Goal: Task Accomplishment & Management: Manage account settings

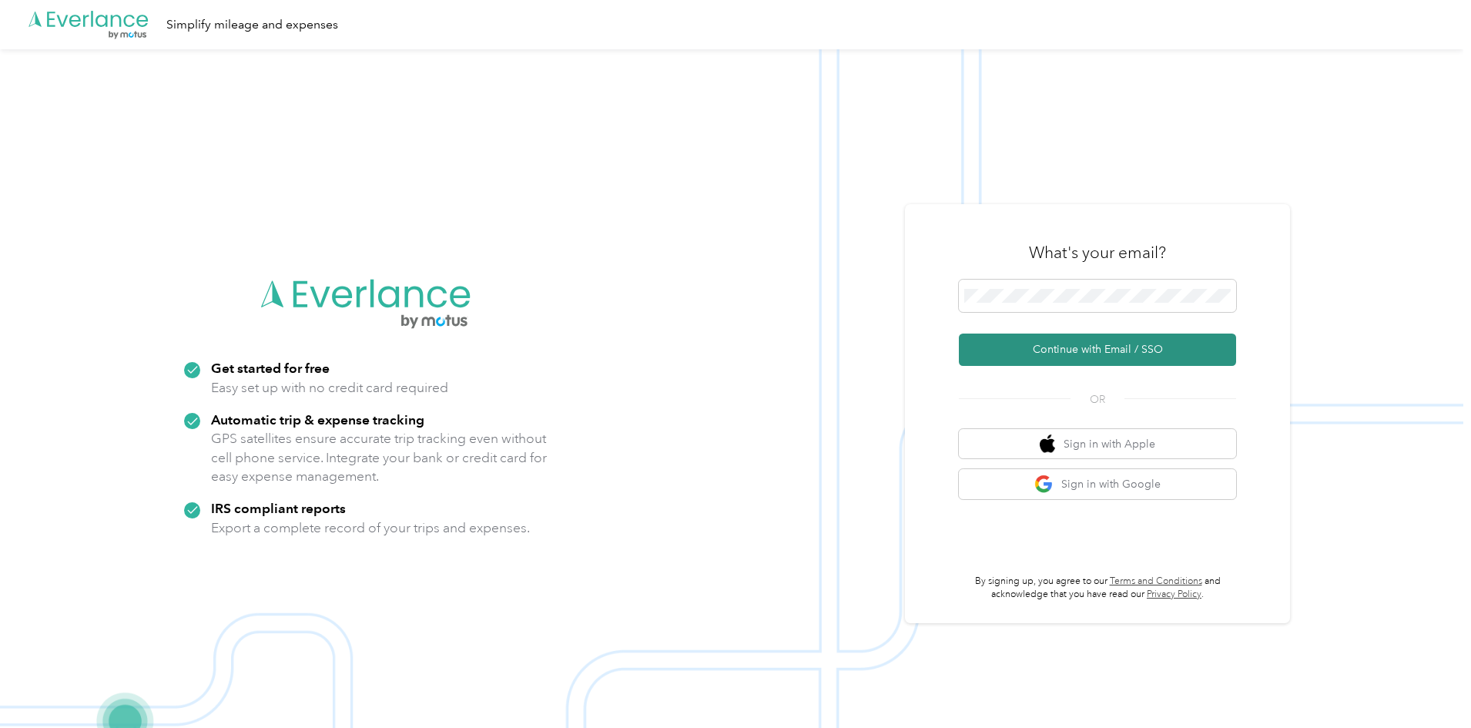
click at [1077, 347] on button "Continue with Email / SSO" at bounding box center [1097, 349] width 277 height 32
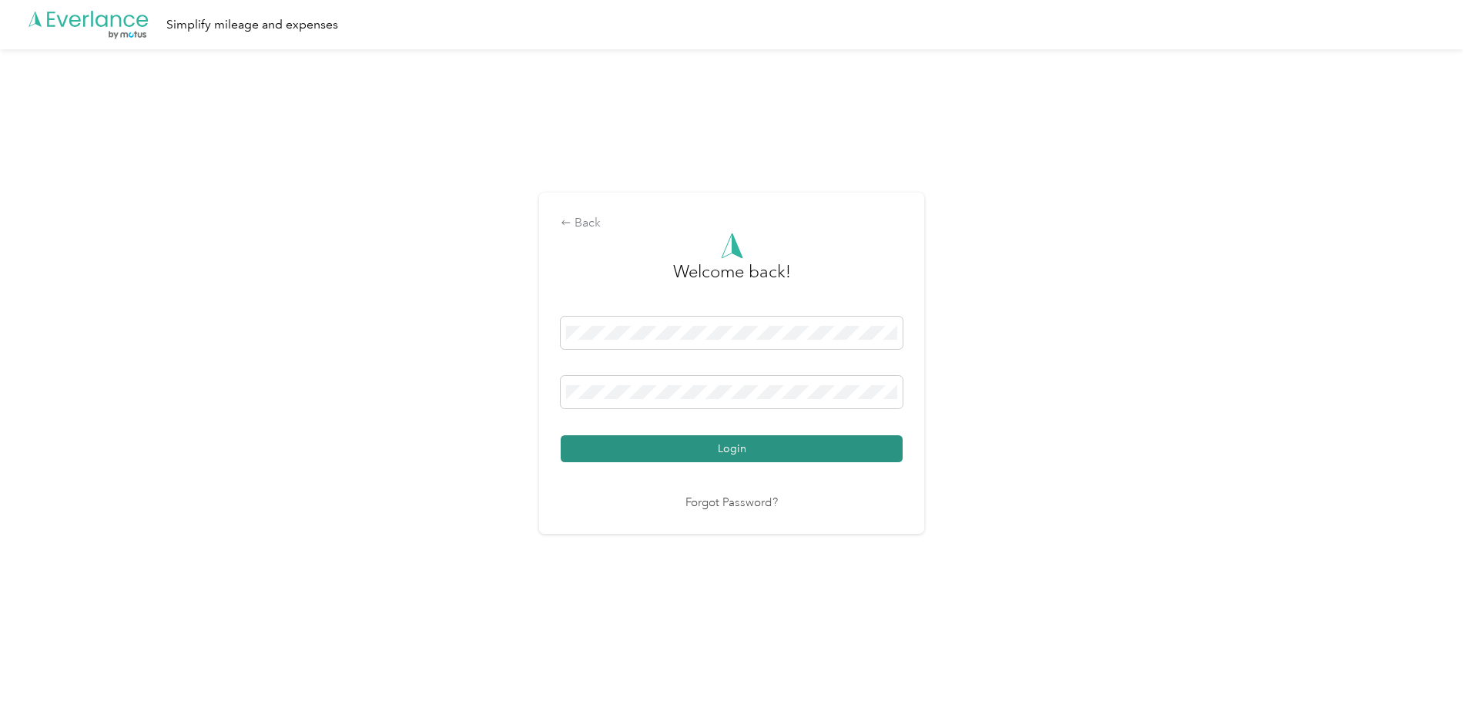
click at [726, 444] on button "Login" at bounding box center [732, 448] width 342 height 27
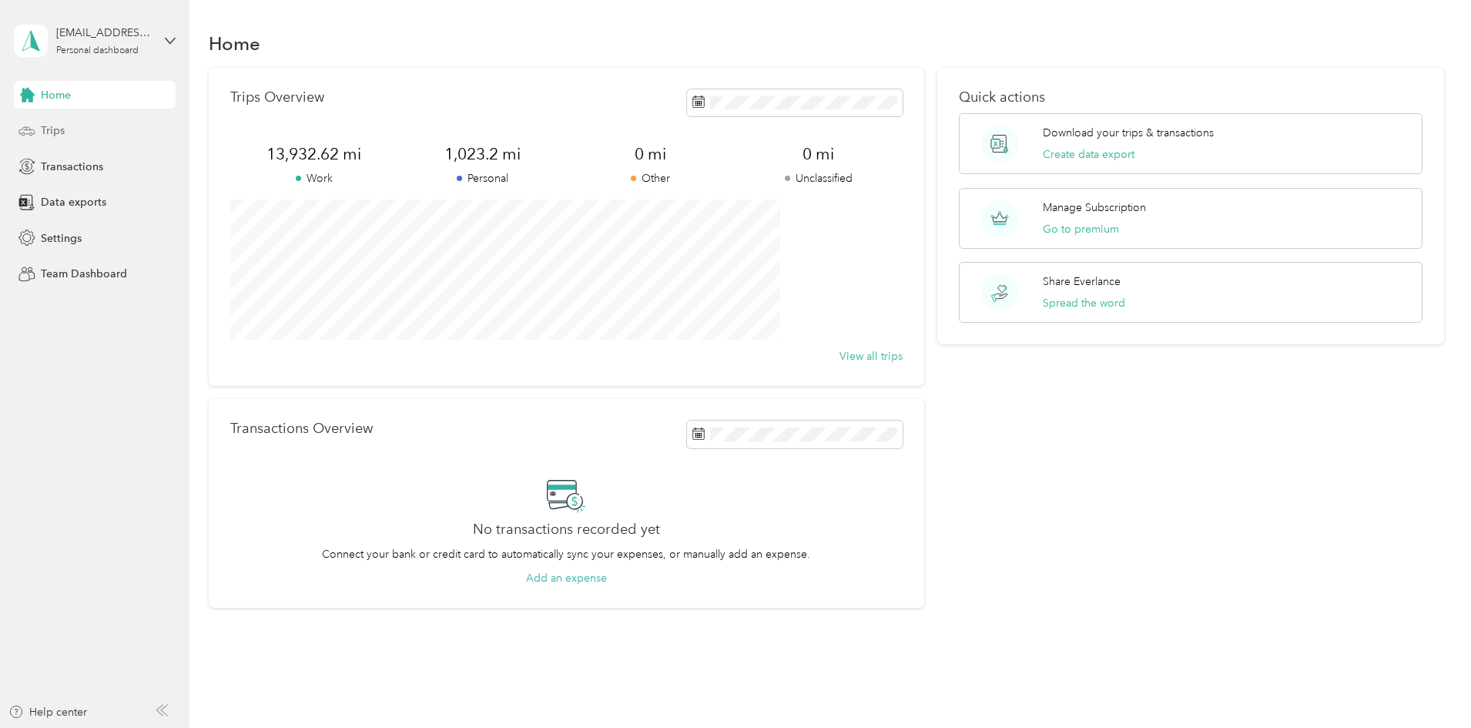
click at [45, 123] on span "Trips" at bounding box center [53, 130] width 24 height 16
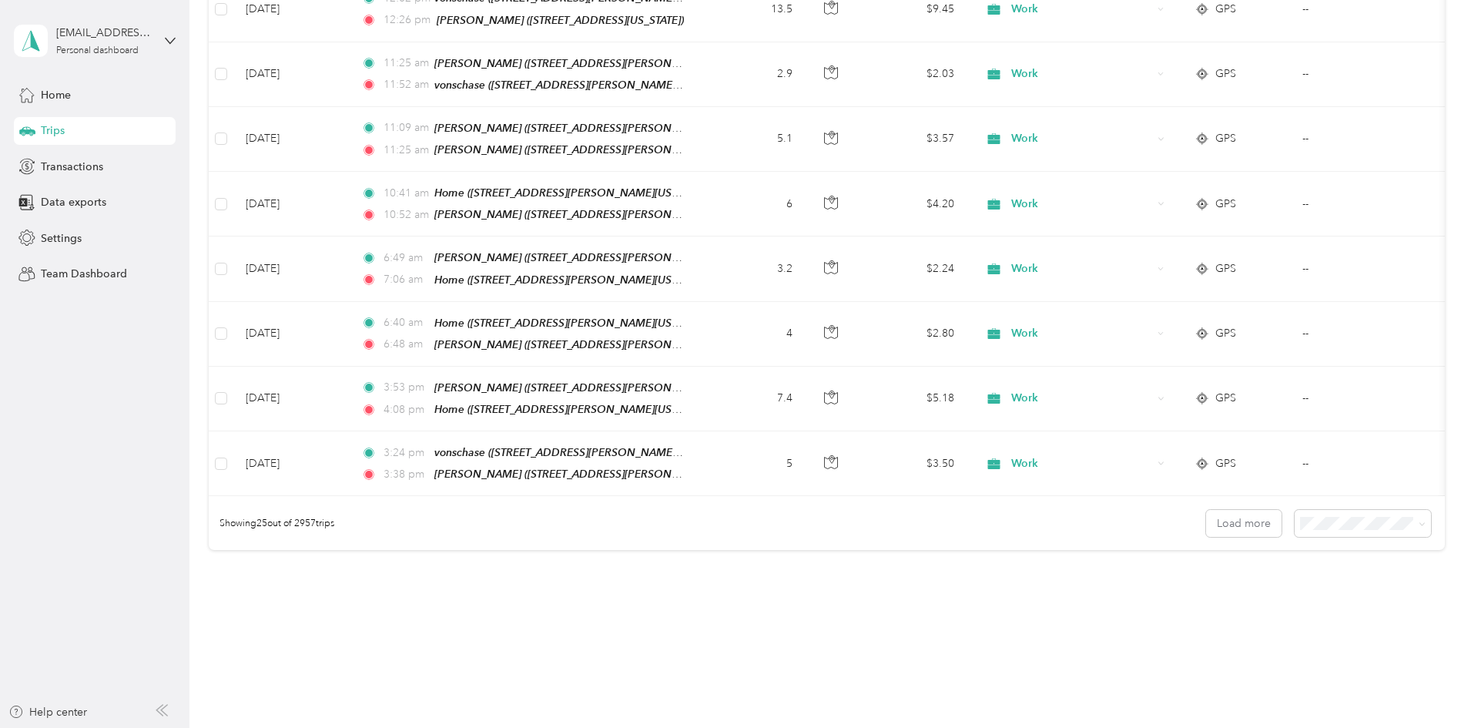
scroll to position [1394, 0]
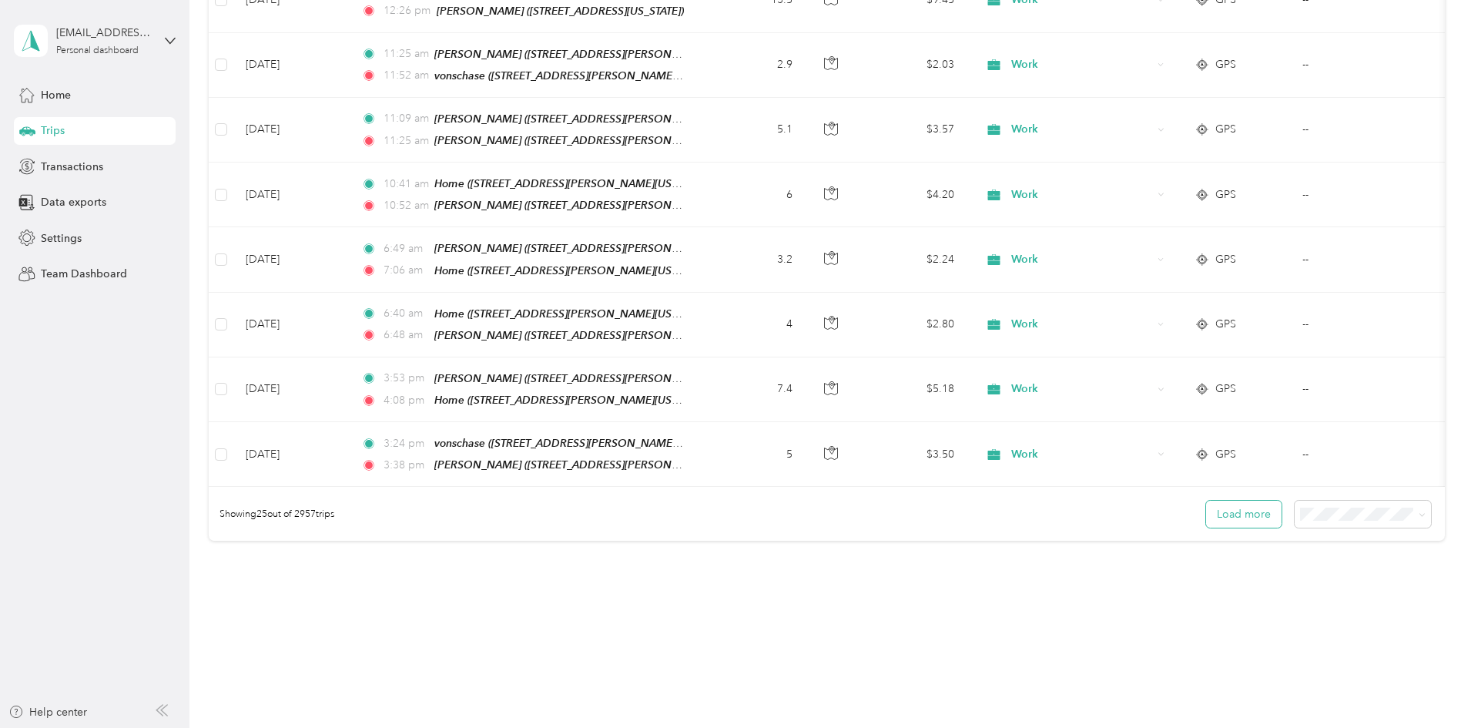
click at [1206, 501] on button "Load more" at bounding box center [1243, 514] width 75 height 27
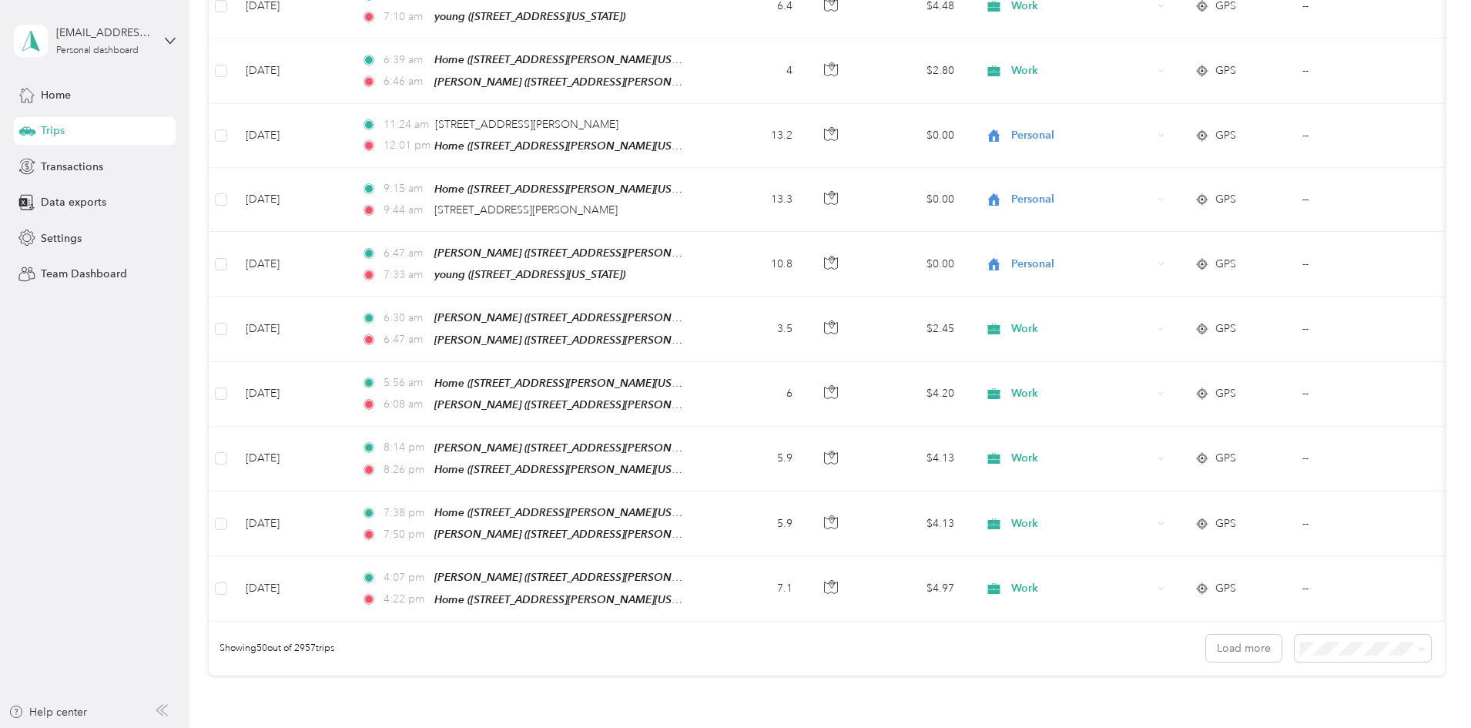
scroll to position [2977, 0]
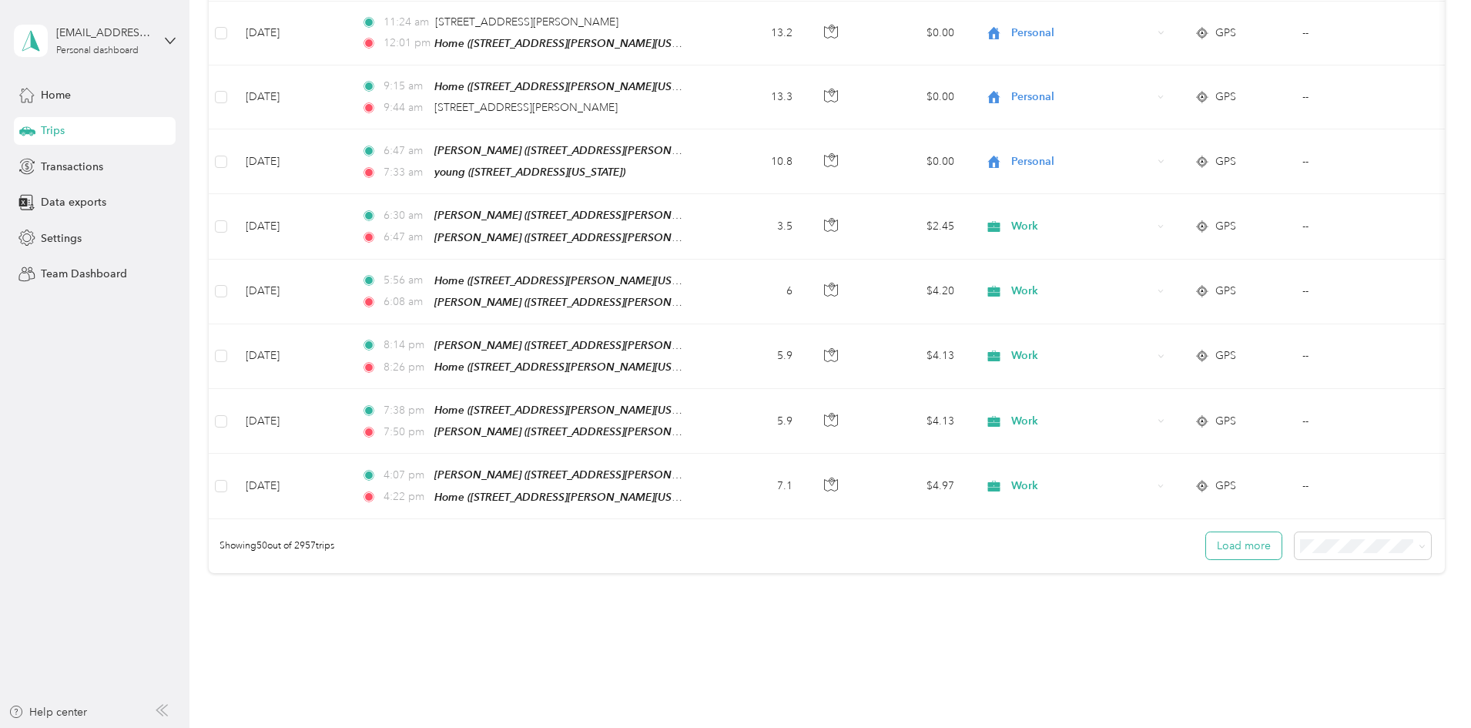
click at [1206, 532] on button "Load more" at bounding box center [1243, 545] width 75 height 27
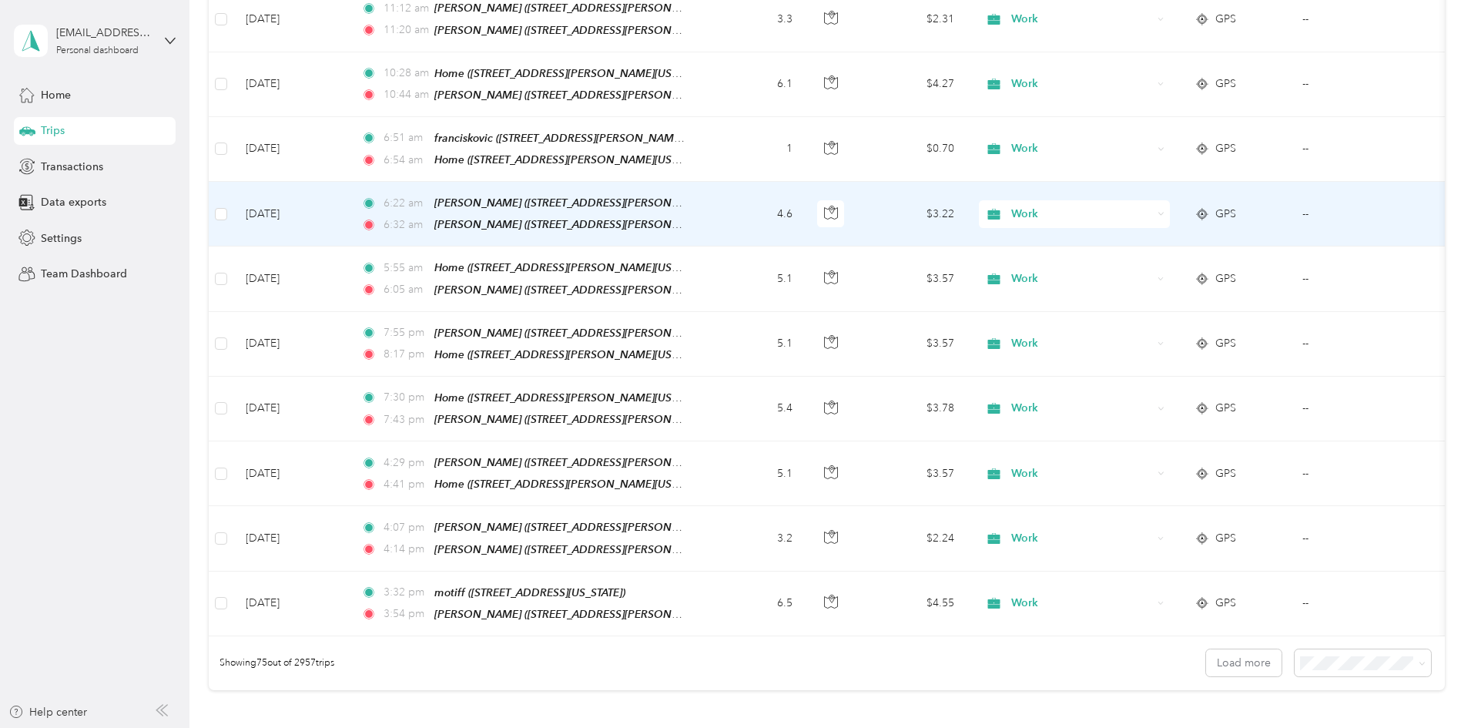
scroll to position [4561, 0]
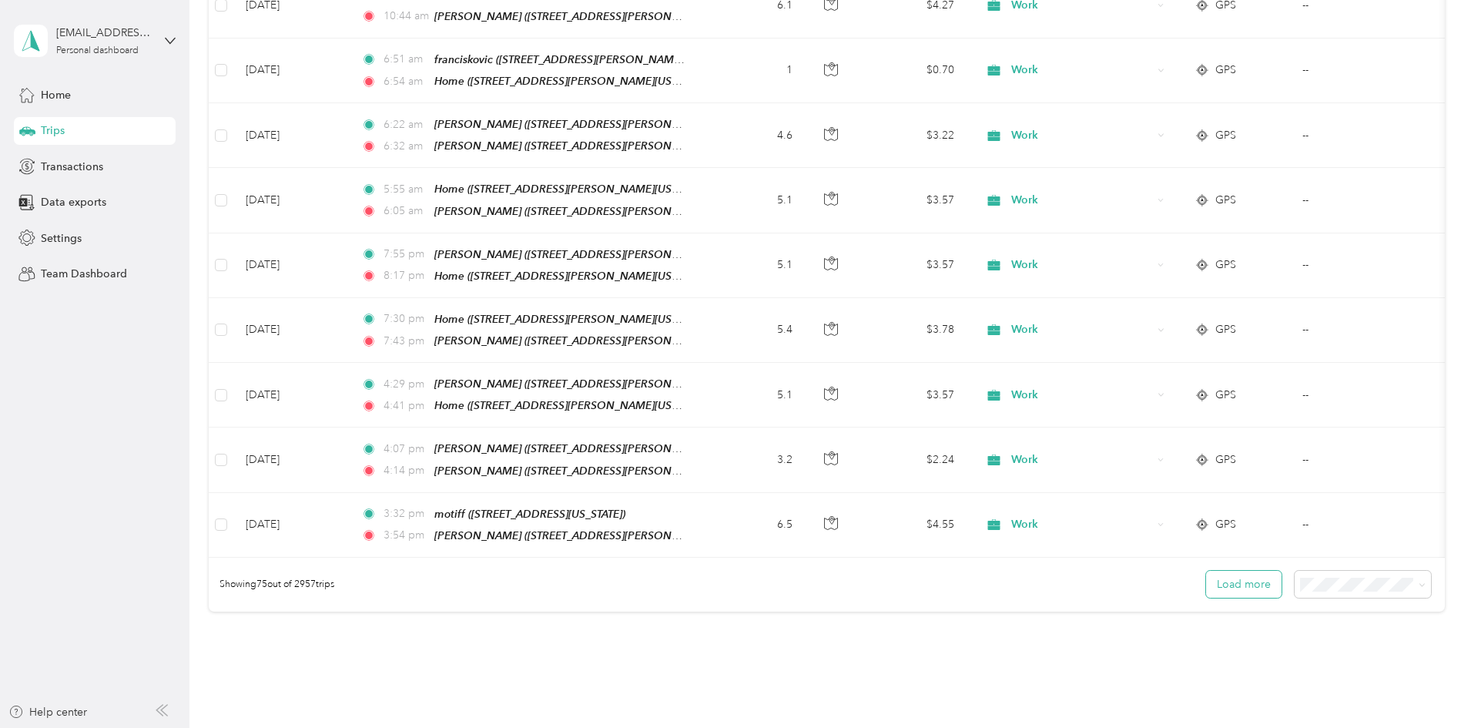
click at [1206, 571] on button "Load more" at bounding box center [1243, 584] width 75 height 27
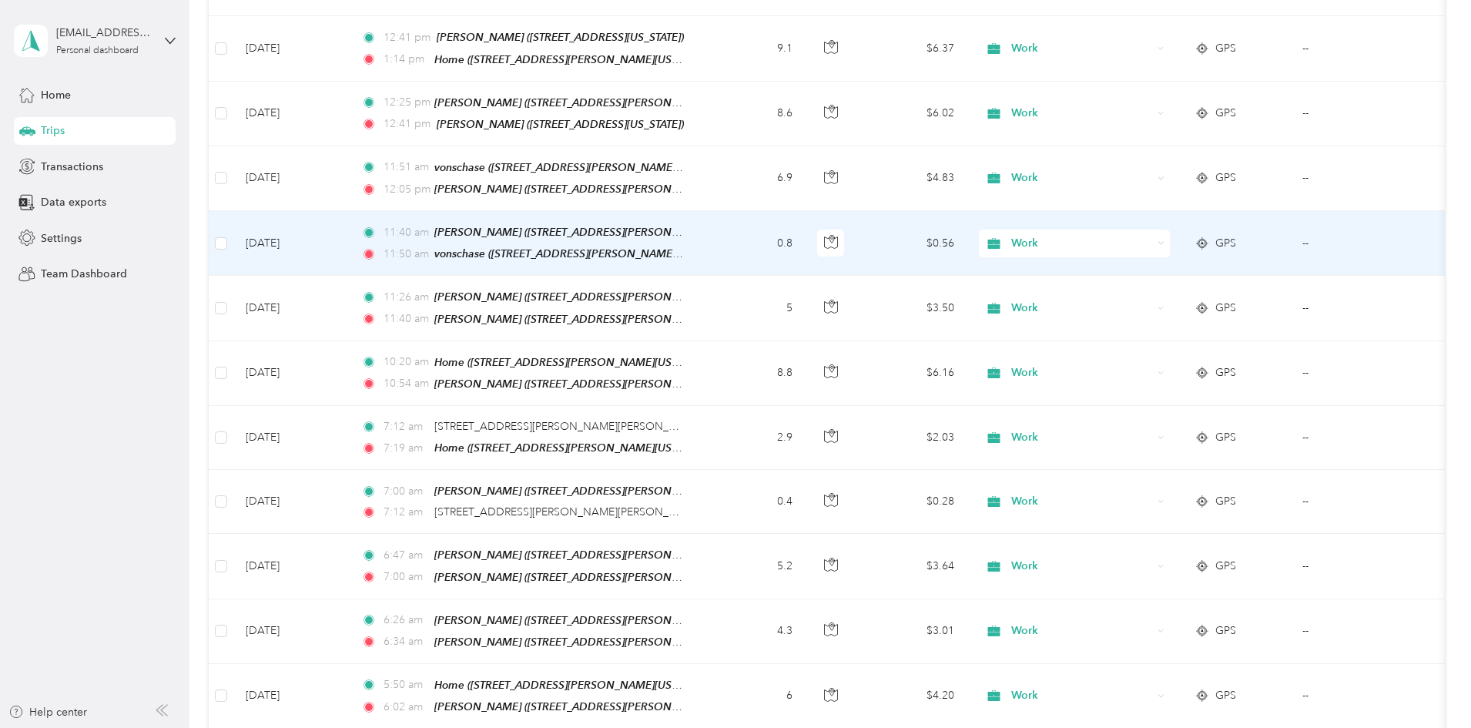
scroll to position [6101, 0]
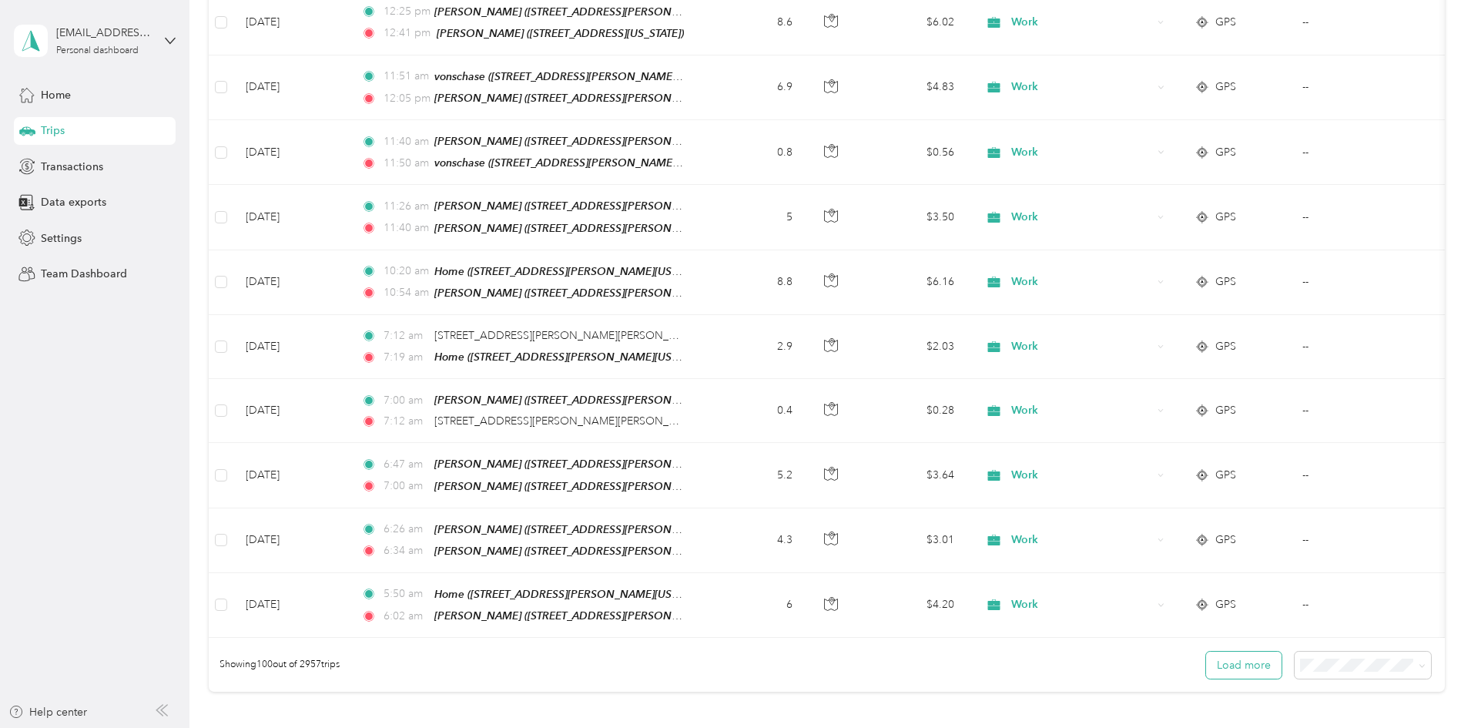
click at [1206, 652] on button "Load more" at bounding box center [1243, 665] width 75 height 27
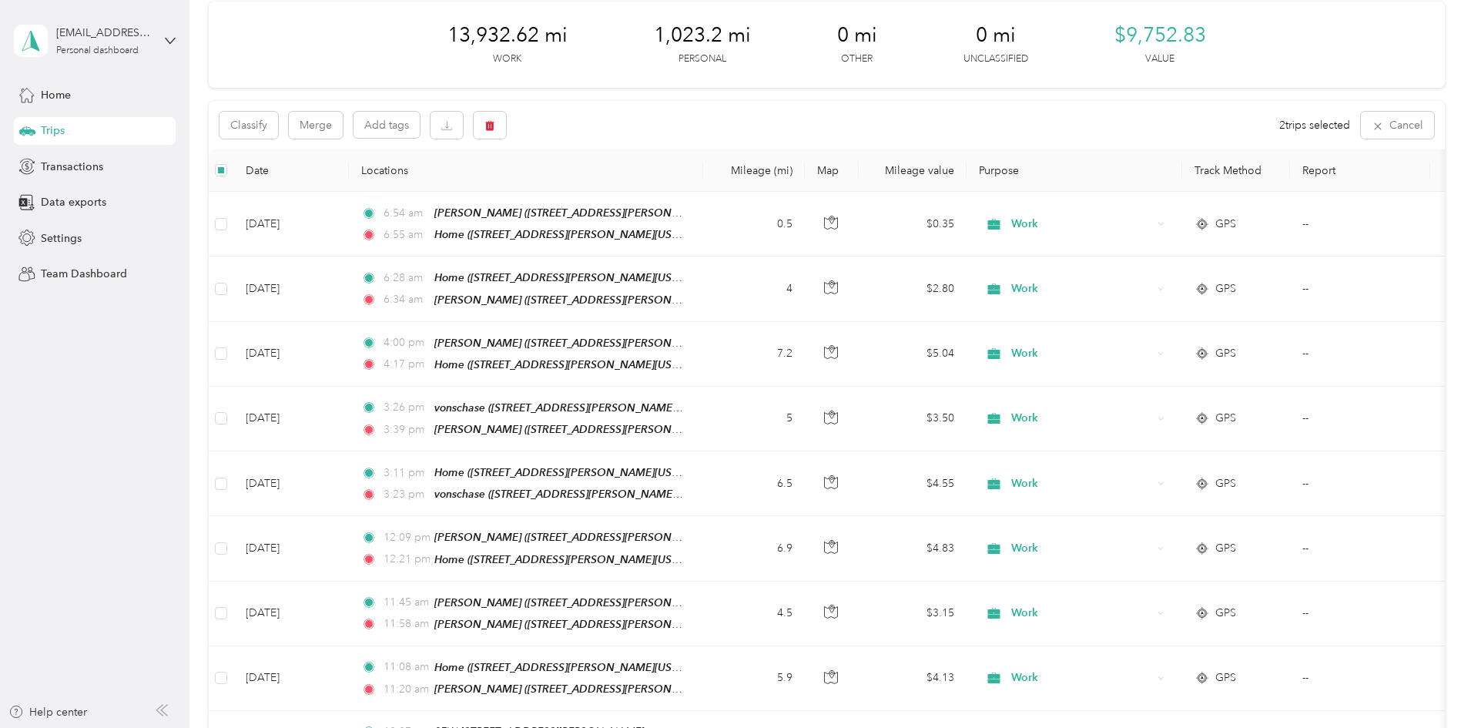
scroll to position [0, 0]
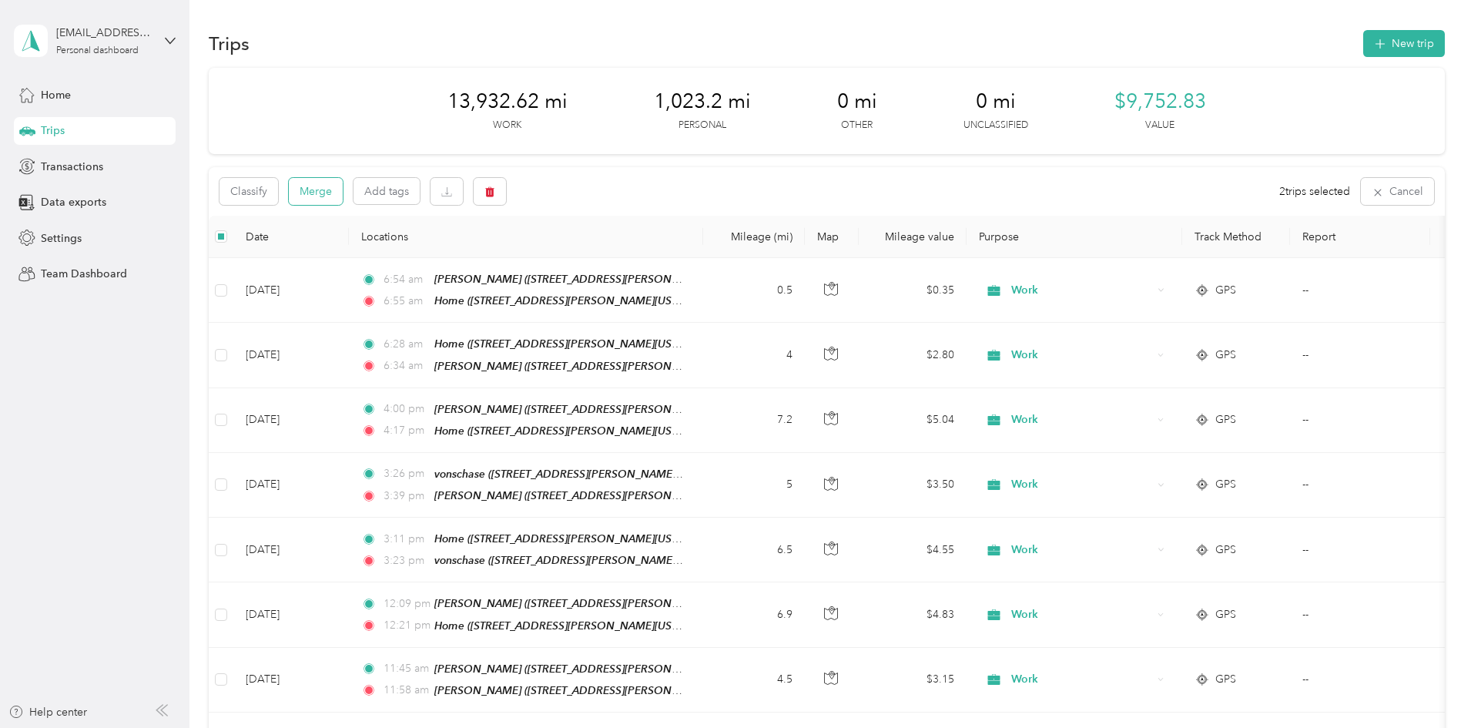
click at [343, 189] on button "Merge" at bounding box center [316, 191] width 54 height 27
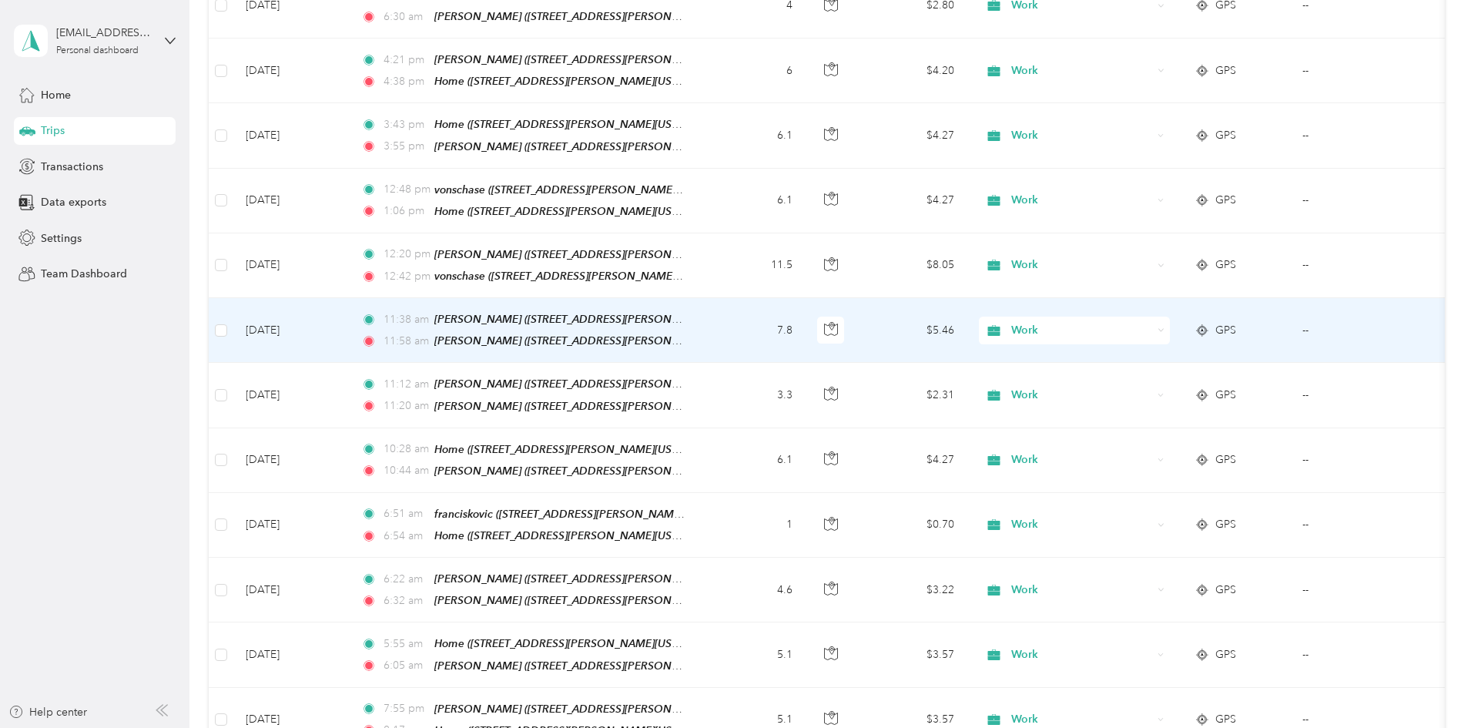
scroll to position [4029, 0]
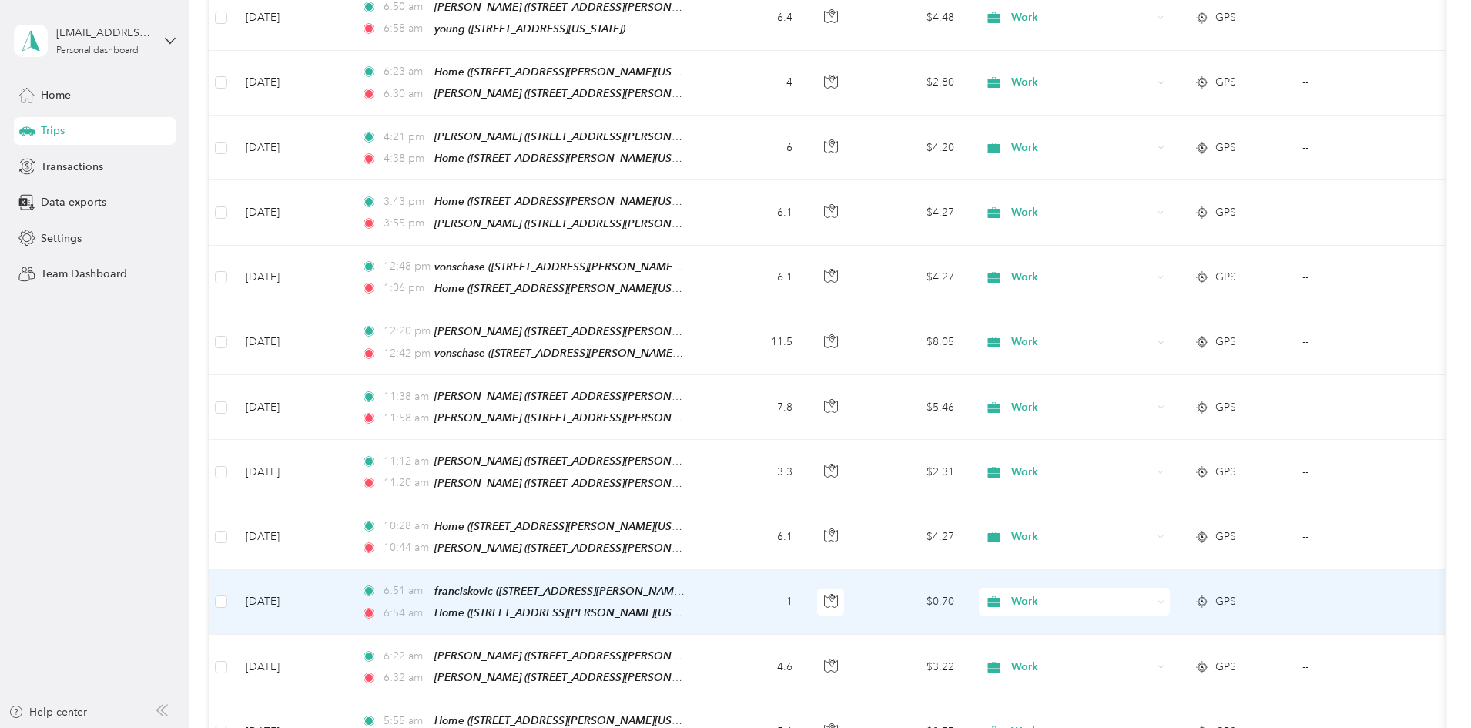
click at [805, 570] on td "1" at bounding box center [754, 602] width 102 height 65
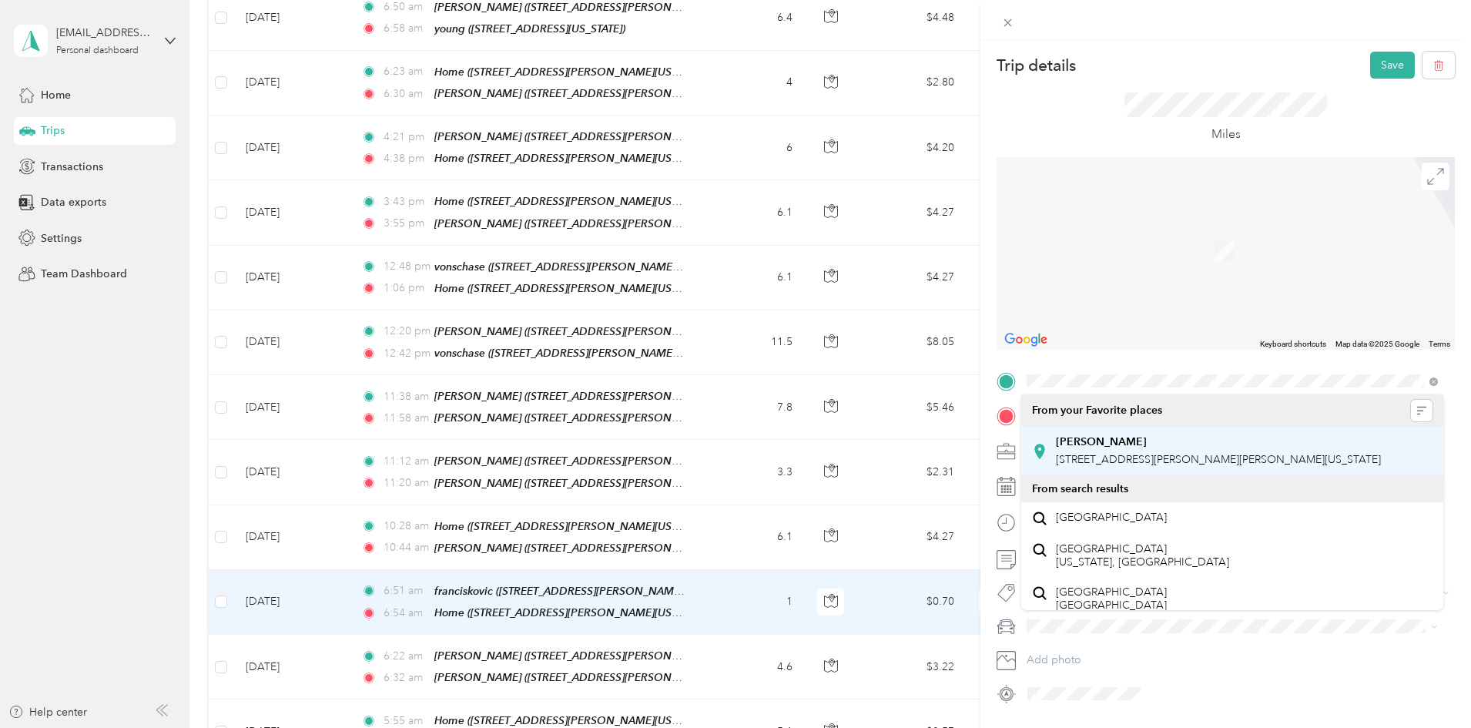
click at [1144, 447] on div "[PERSON_NAME]" at bounding box center [1218, 442] width 325 height 14
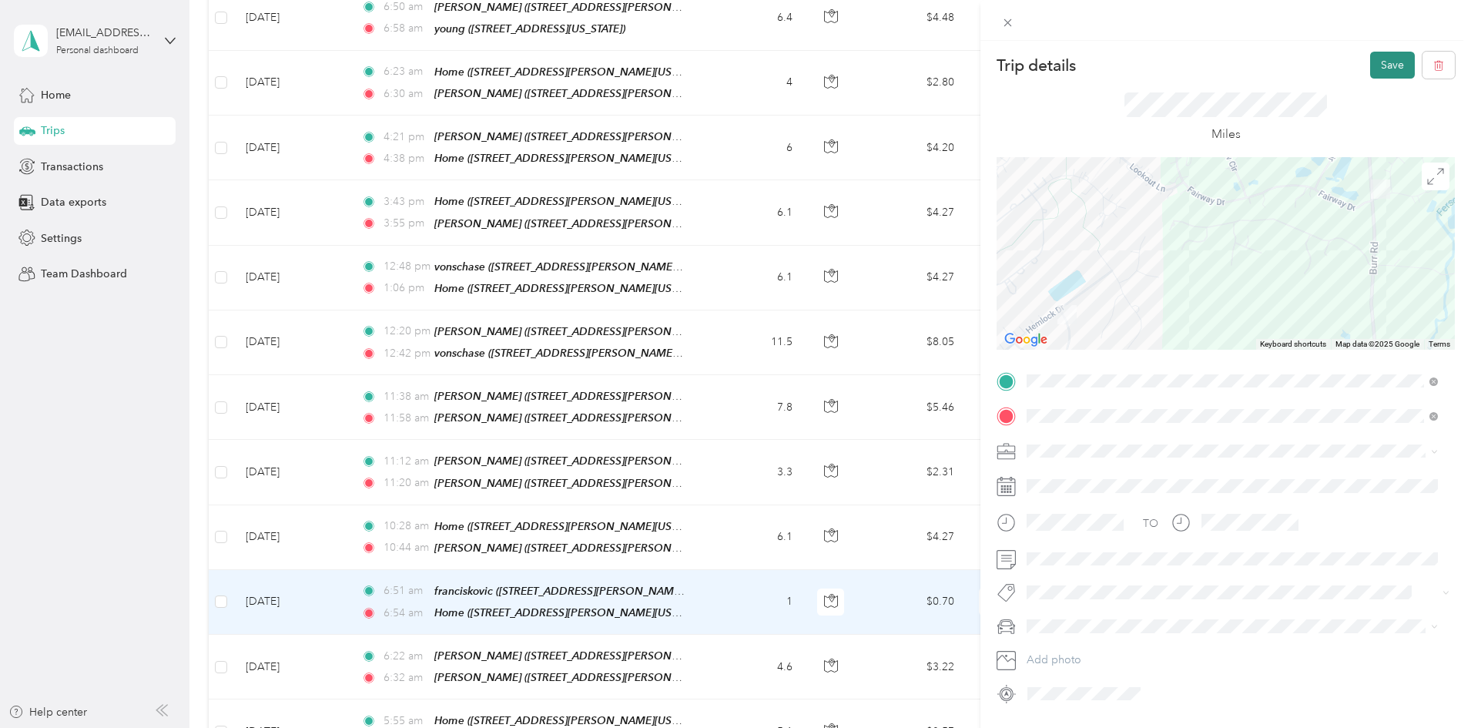
click at [1377, 60] on button "Save" at bounding box center [1392, 65] width 45 height 27
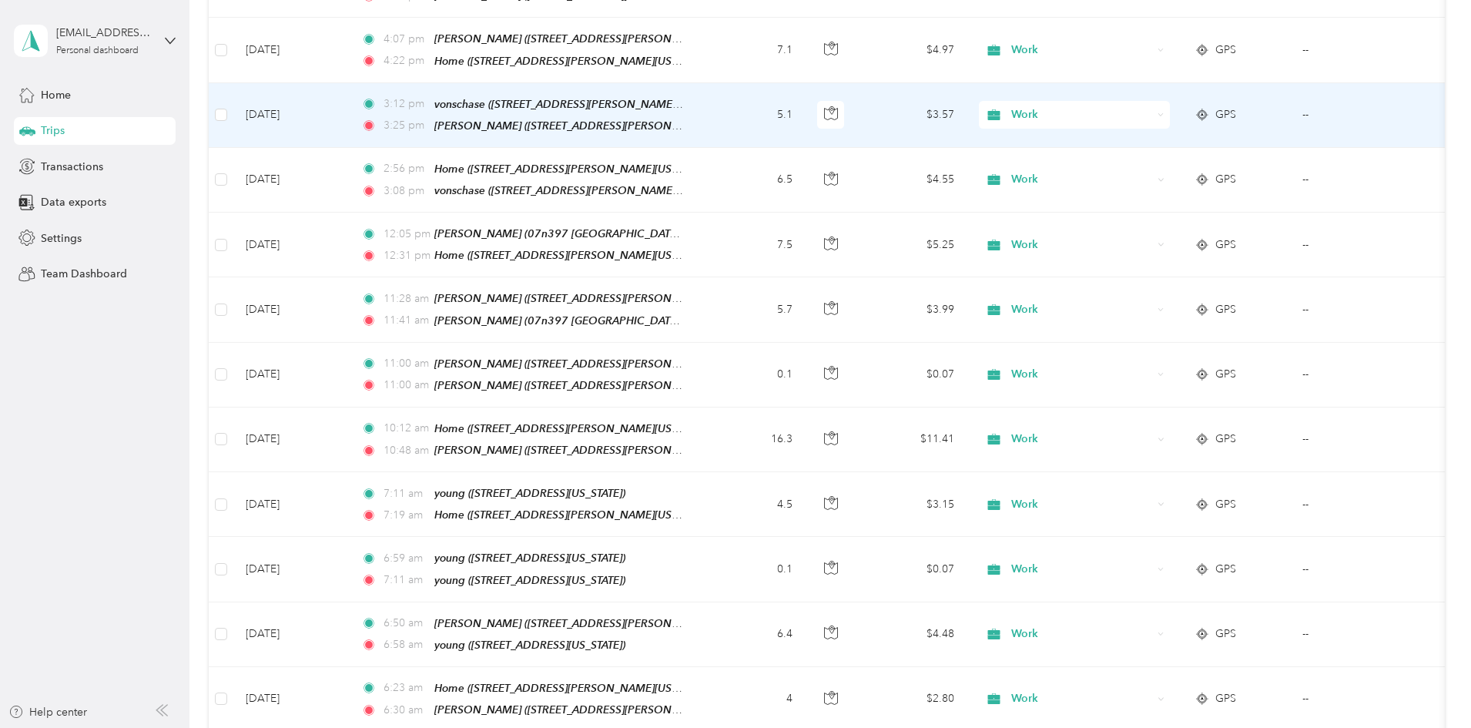
scroll to position [3336, 0]
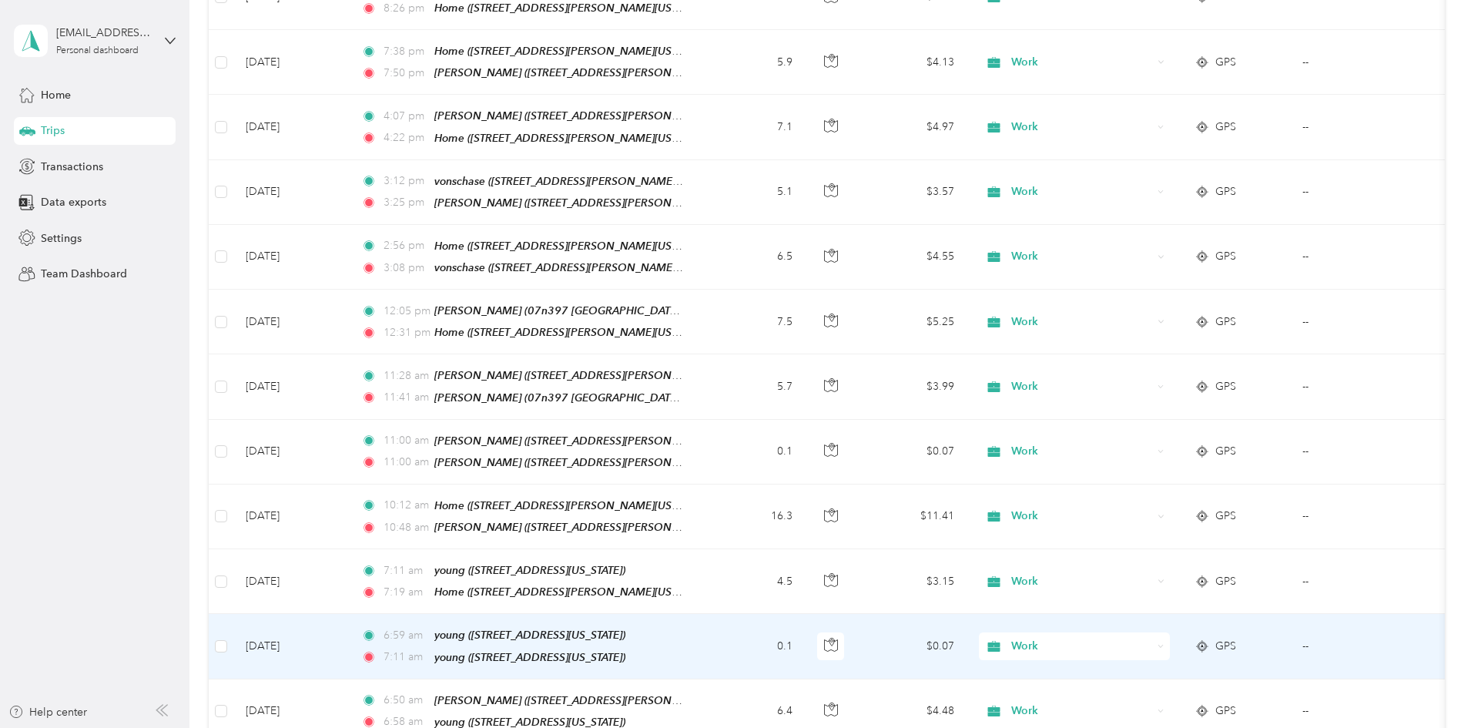
click at [805, 614] on td "0.1" at bounding box center [754, 646] width 102 height 65
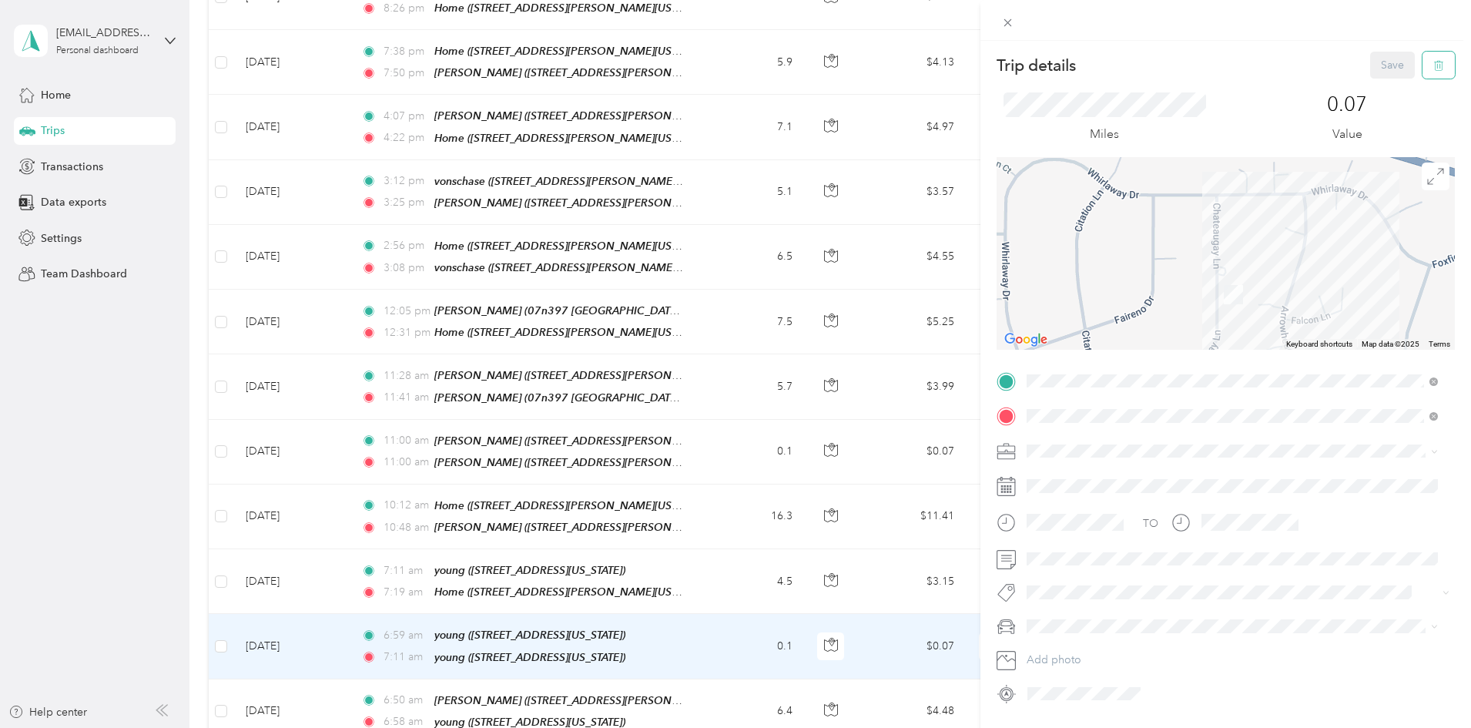
click at [1433, 65] on icon "button" at bounding box center [1438, 65] width 11 height 11
click at [1385, 82] on button "Yes" at bounding box center [1382, 84] width 30 height 25
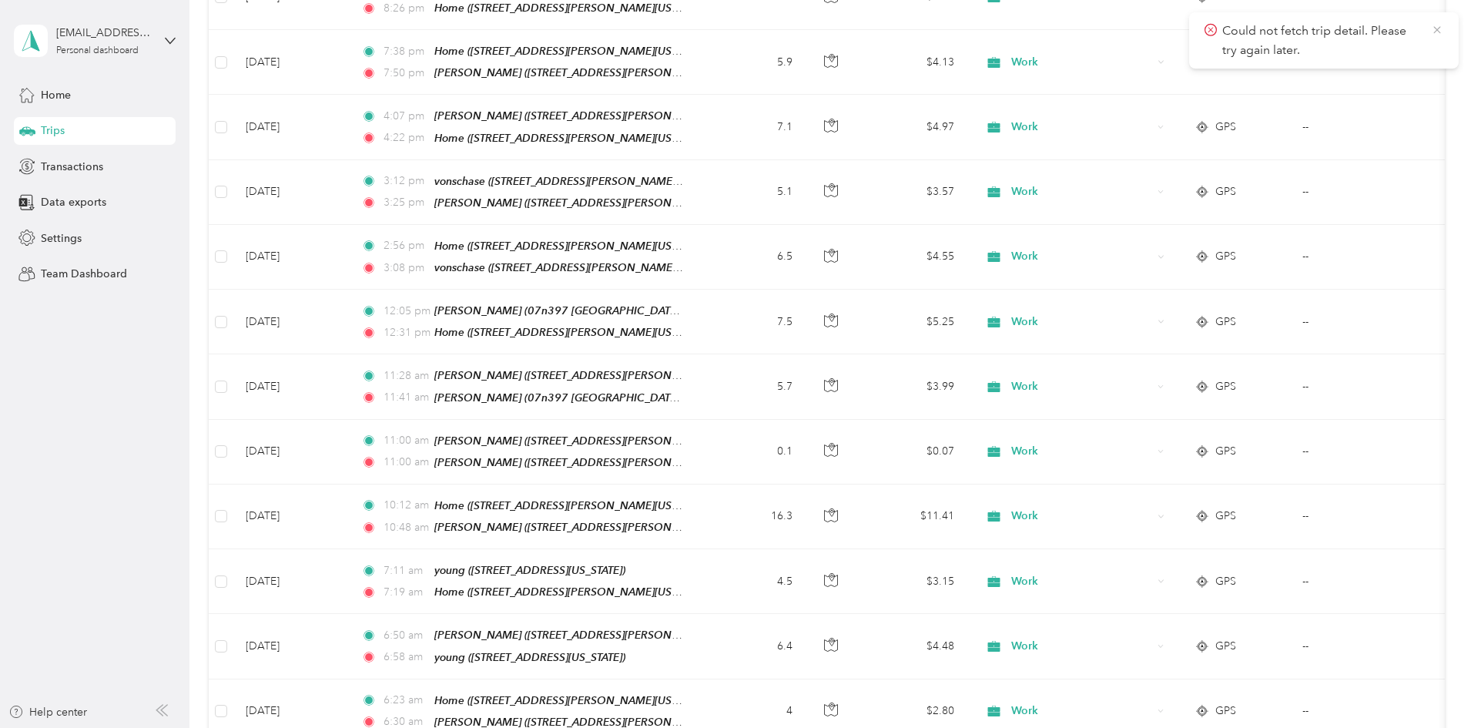
click at [1435, 31] on icon at bounding box center [1437, 30] width 12 height 14
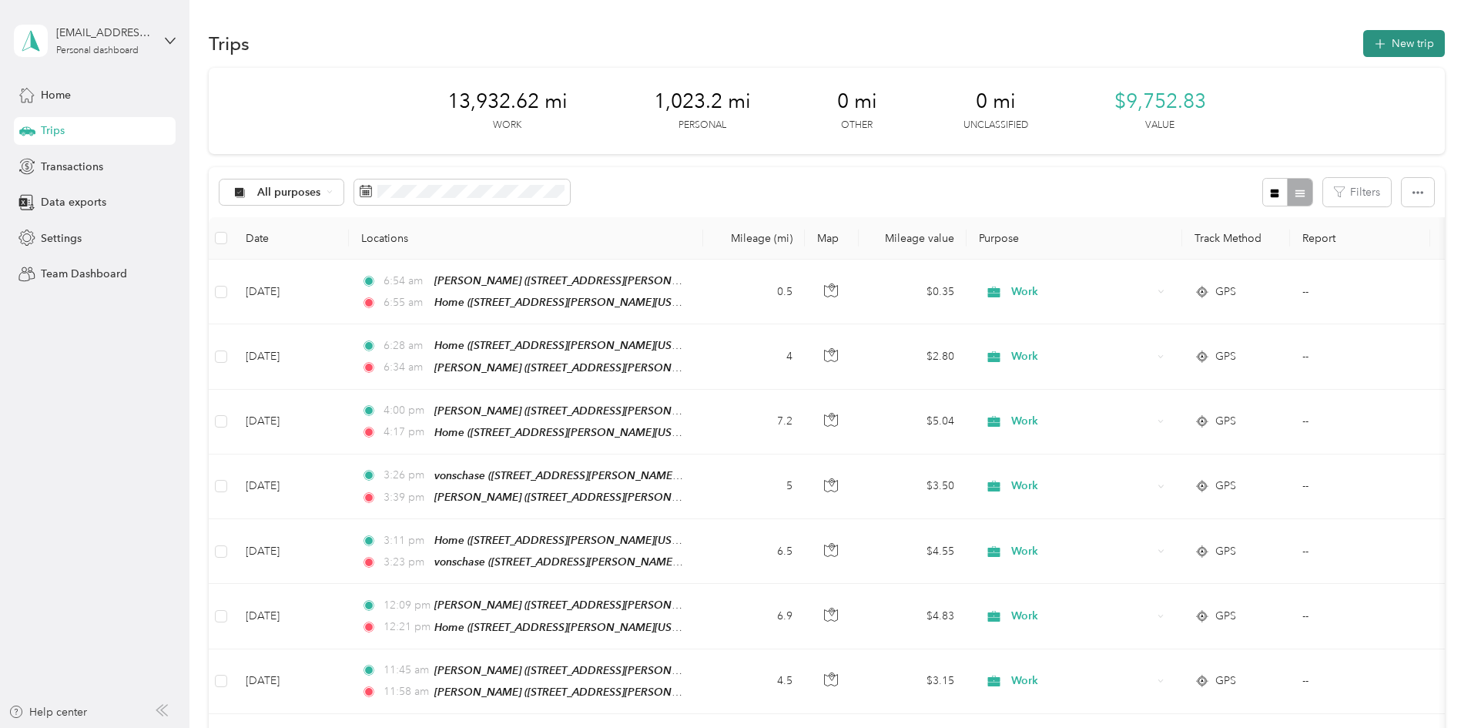
click at [1363, 41] on button "New trip" at bounding box center [1404, 43] width 82 height 27
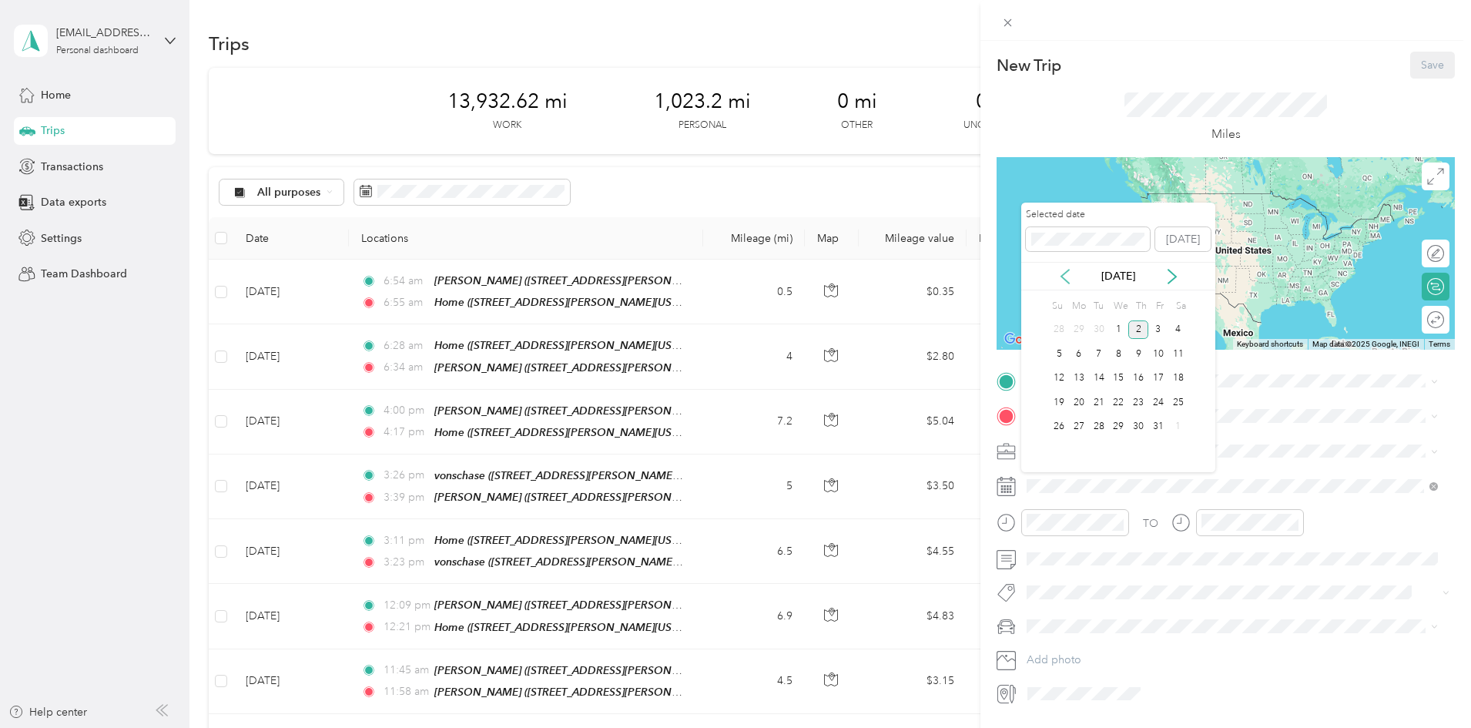
click at [1067, 275] on icon at bounding box center [1064, 276] width 15 height 15
click at [1181, 398] on div "27" at bounding box center [1178, 402] width 20 height 19
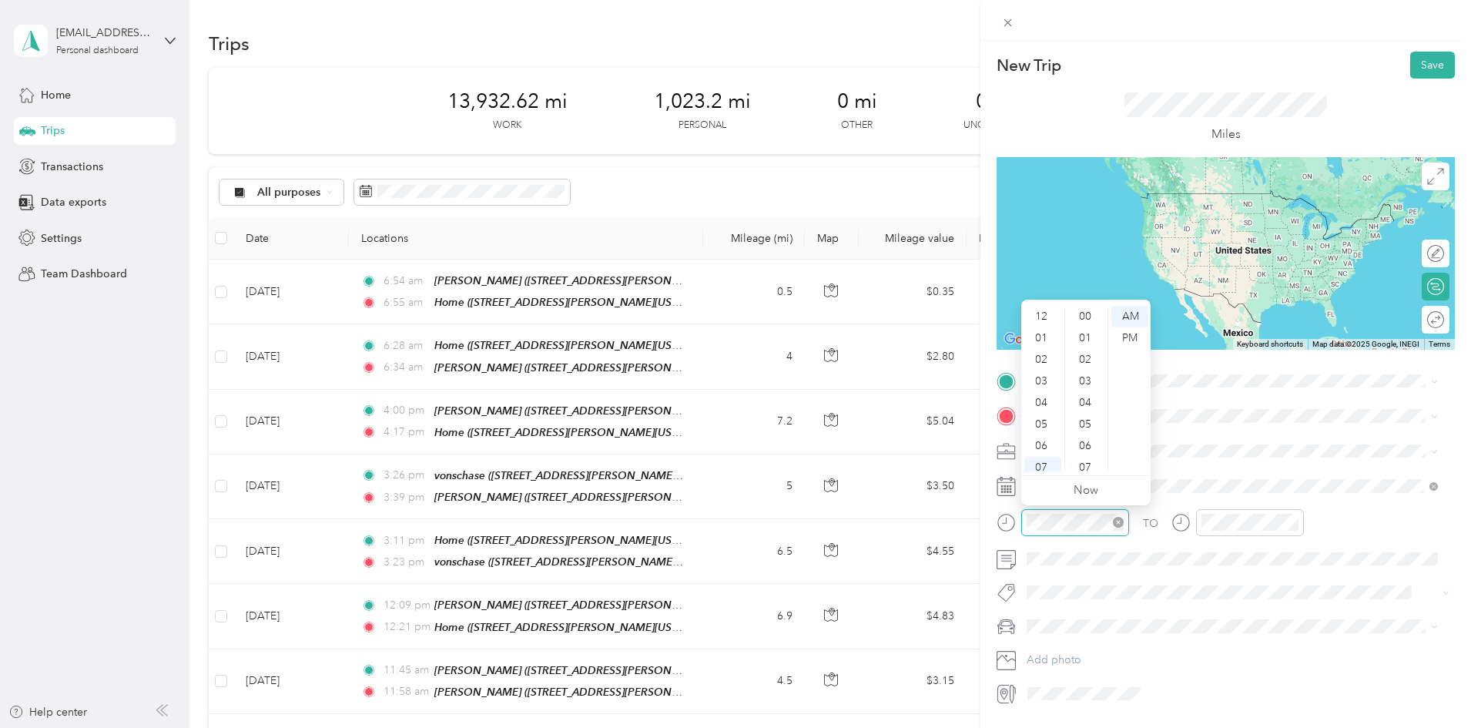
scroll to position [92, 0]
click at [1043, 414] on div "09" at bounding box center [1042, 418] width 37 height 22
click at [1090, 315] on div "00" at bounding box center [1086, 317] width 37 height 22
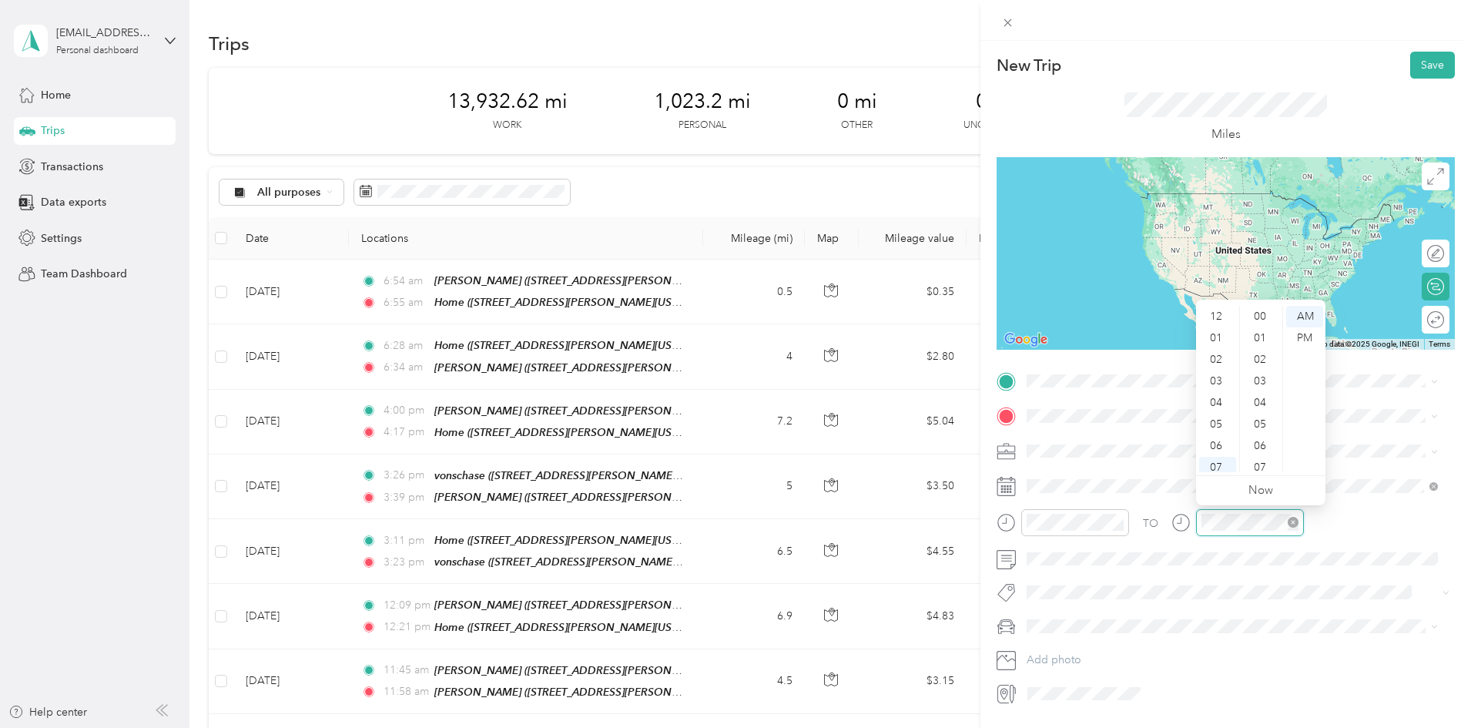
scroll to position [92, 0]
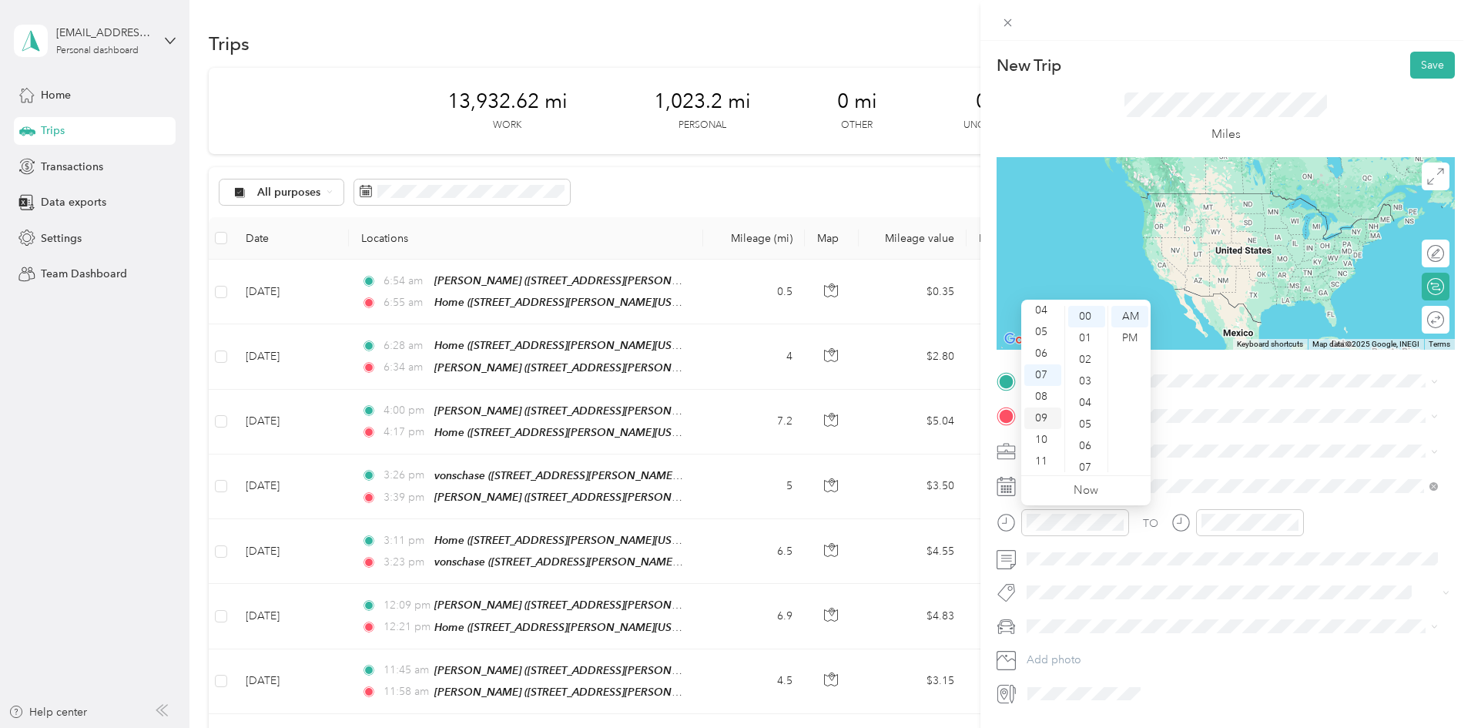
click at [1038, 410] on div "09" at bounding box center [1042, 418] width 37 height 22
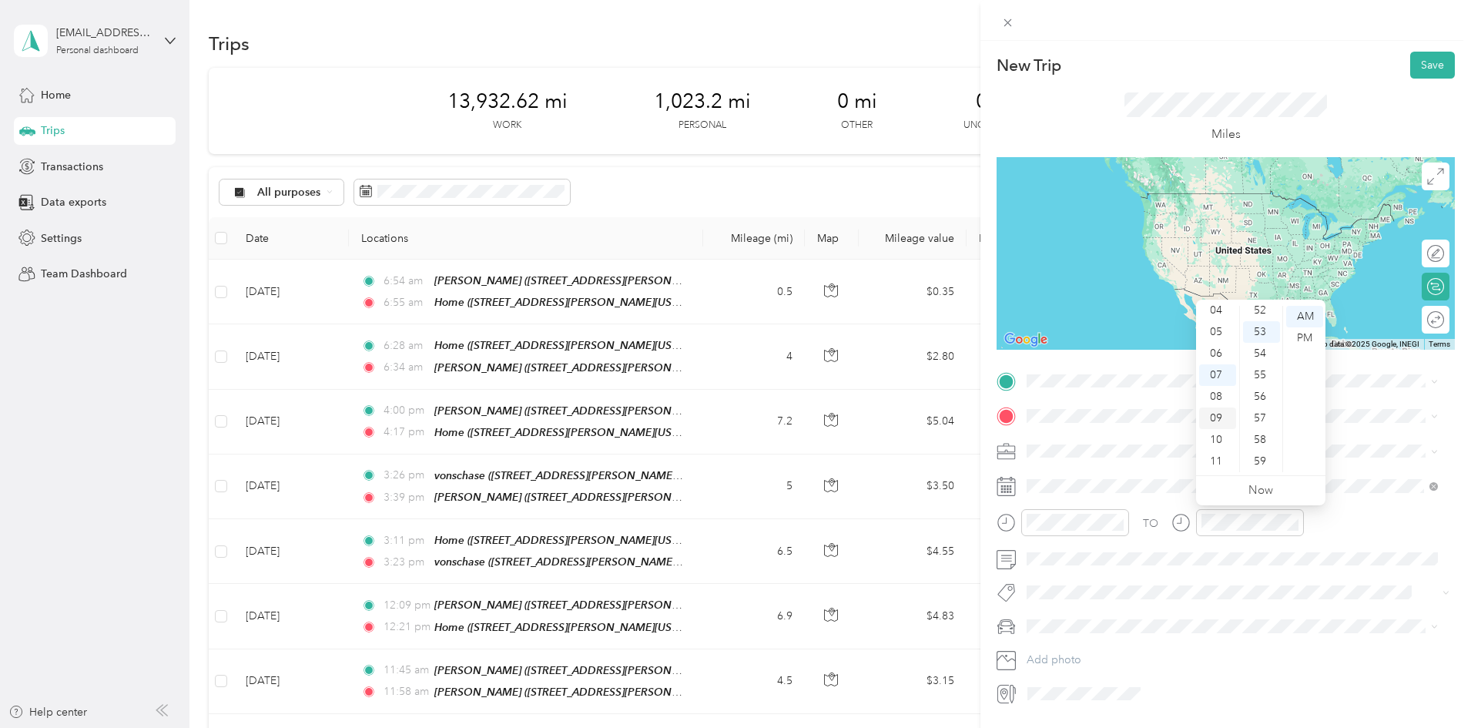
click at [1219, 414] on div "09" at bounding box center [1217, 418] width 37 height 22
click at [1261, 401] on div "10" at bounding box center [1261, 406] width 37 height 22
click at [1307, 314] on div "AM" at bounding box center [1304, 317] width 37 height 22
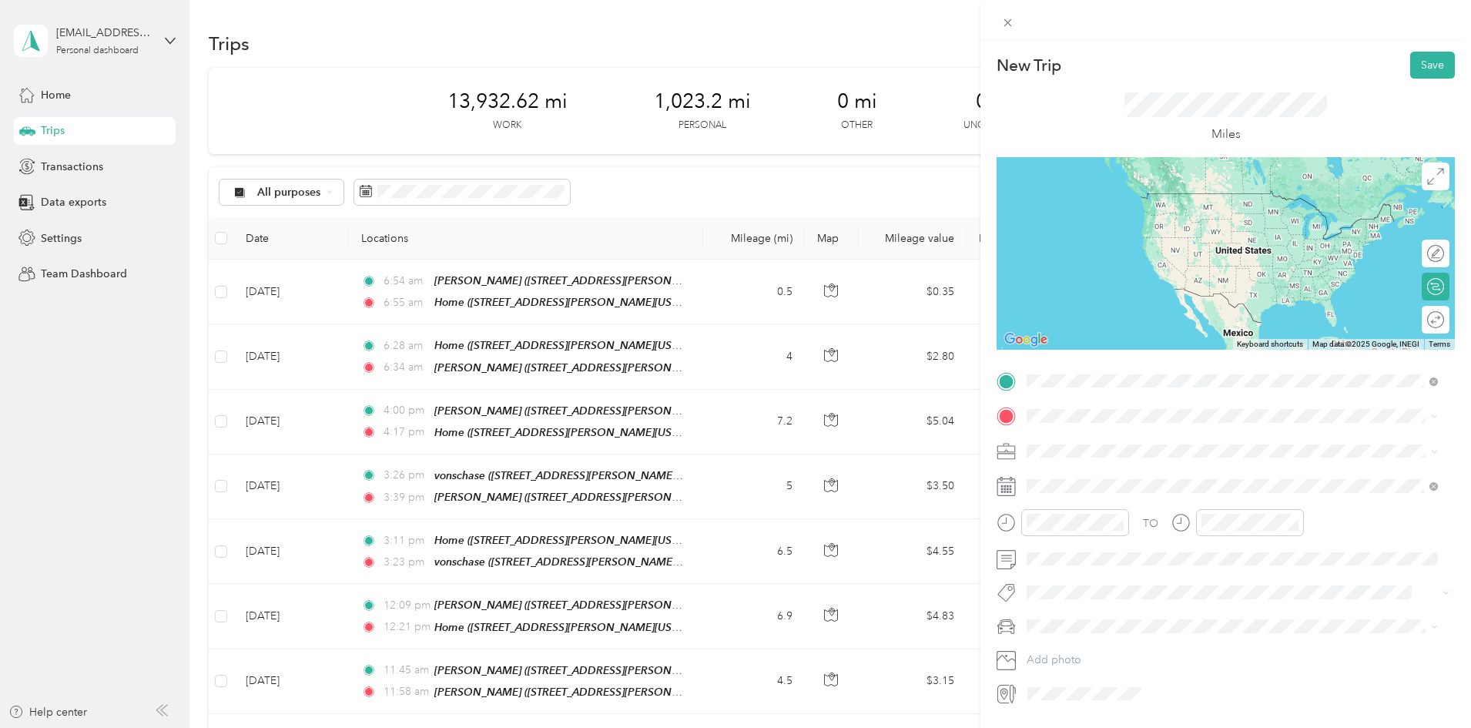
click at [1107, 446] on div "young [STREET_ADDRESS][US_STATE]" at bounding box center [1133, 451] width 154 height 32
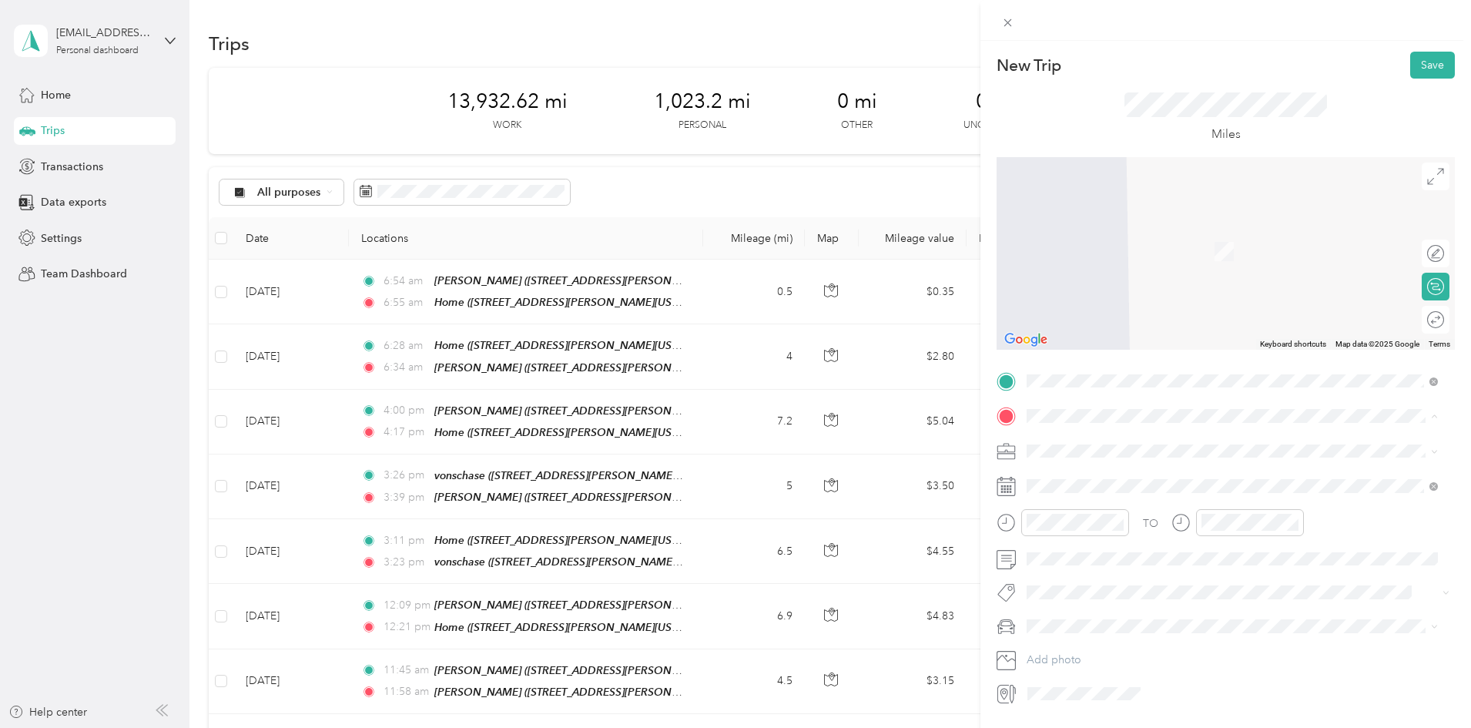
click at [1094, 480] on div "Home [STREET_ADDRESS][GEOGRAPHIC_DATA][PERSON_NAME], [US_STATE], [GEOGRAPHIC_DA…" at bounding box center [1244, 494] width 377 height 49
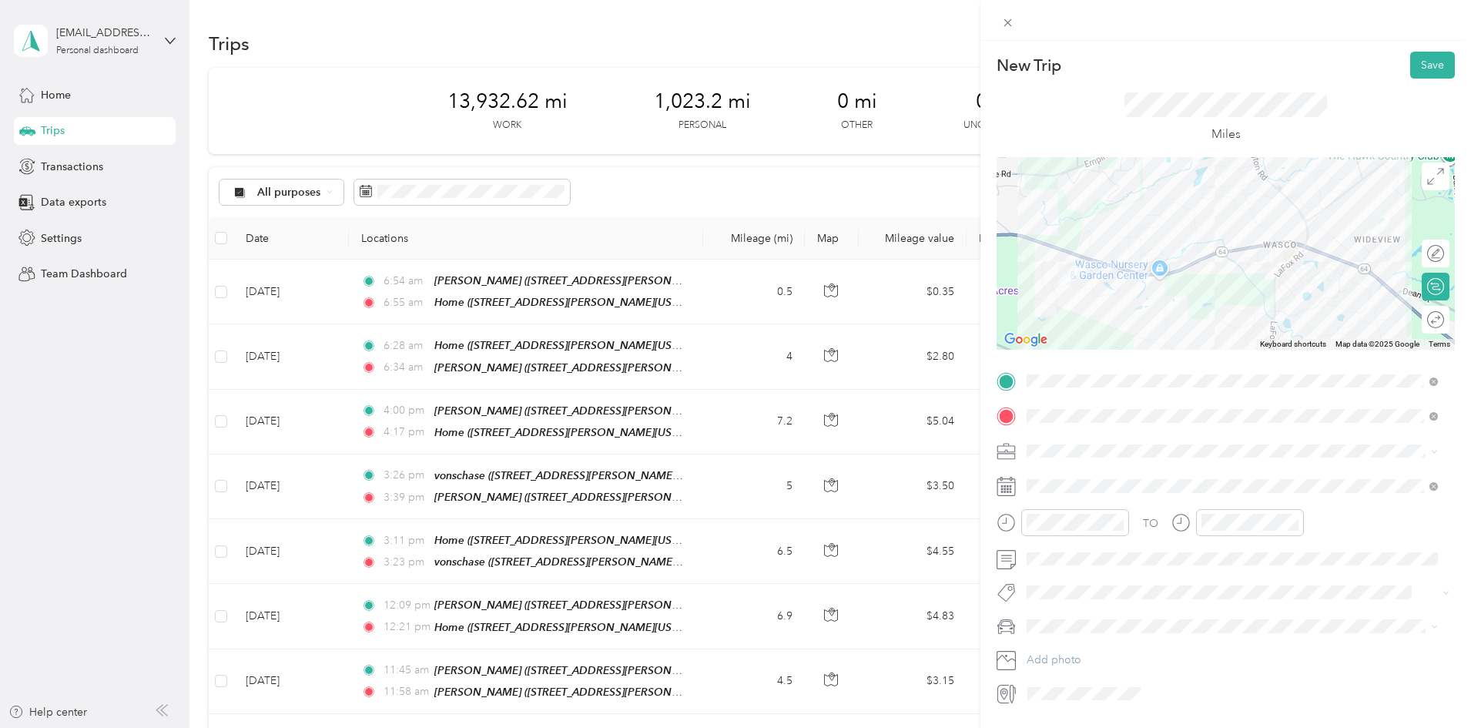
click at [1065, 471] on div "Work" at bounding box center [1232, 472] width 400 height 16
click at [1416, 58] on button "Save" at bounding box center [1432, 65] width 45 height 27
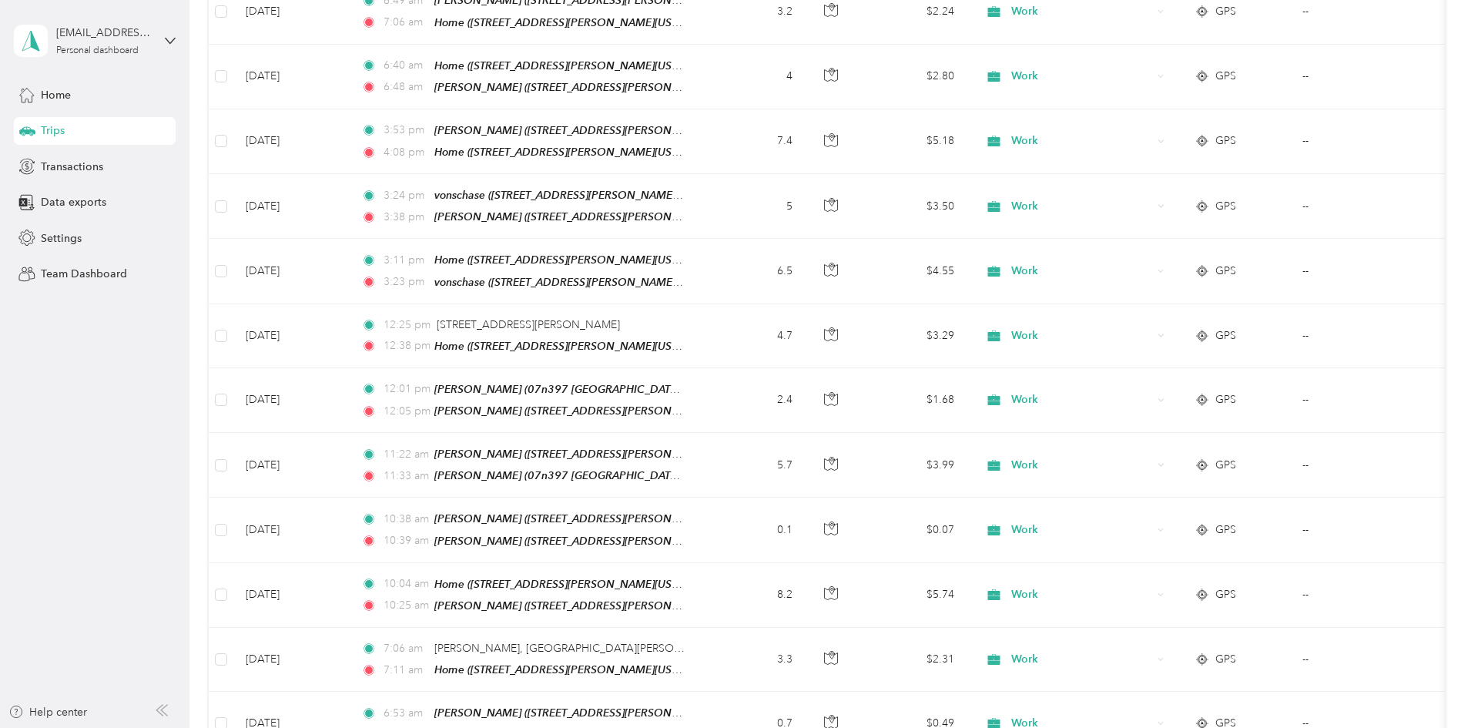
scroll to position [0, 0]
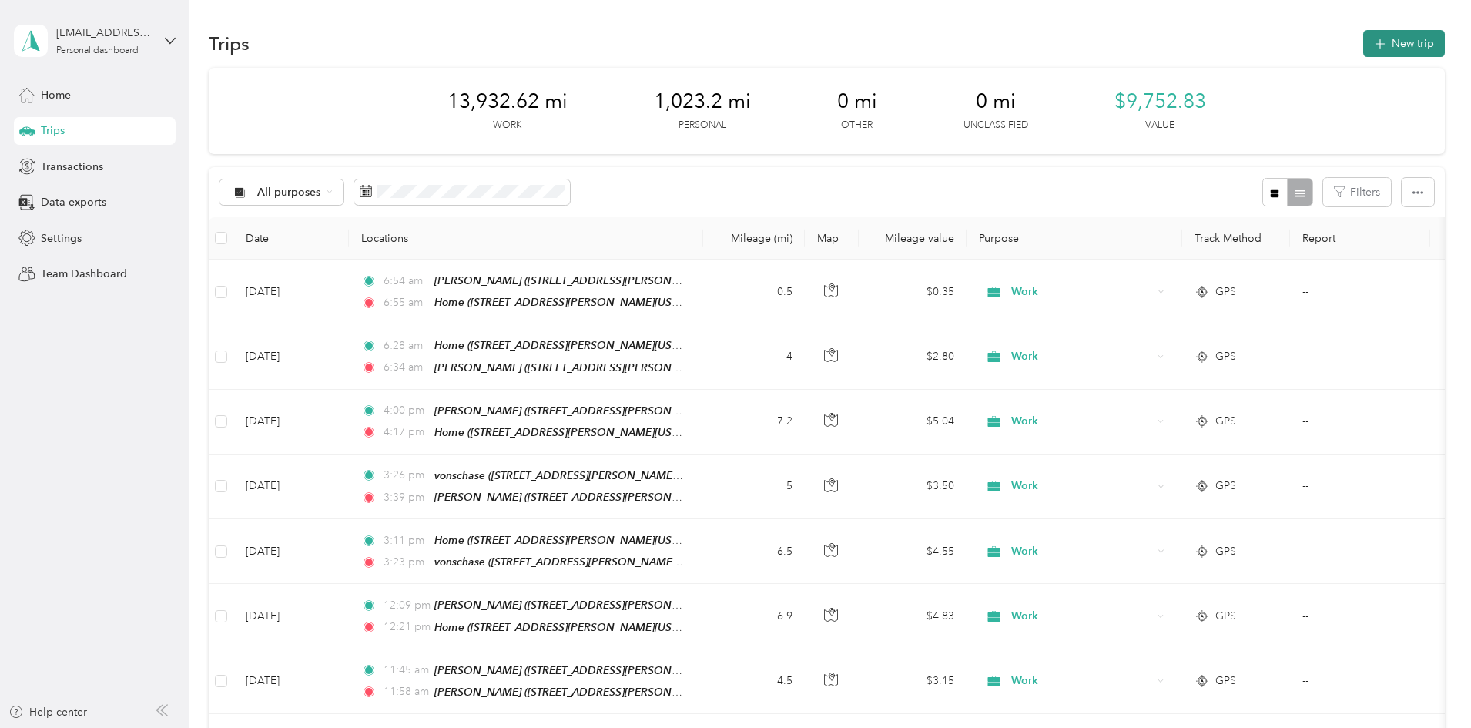
click at [1363, 43] on button "New trip" at bounding box center [1404, 43] width 82 height 27
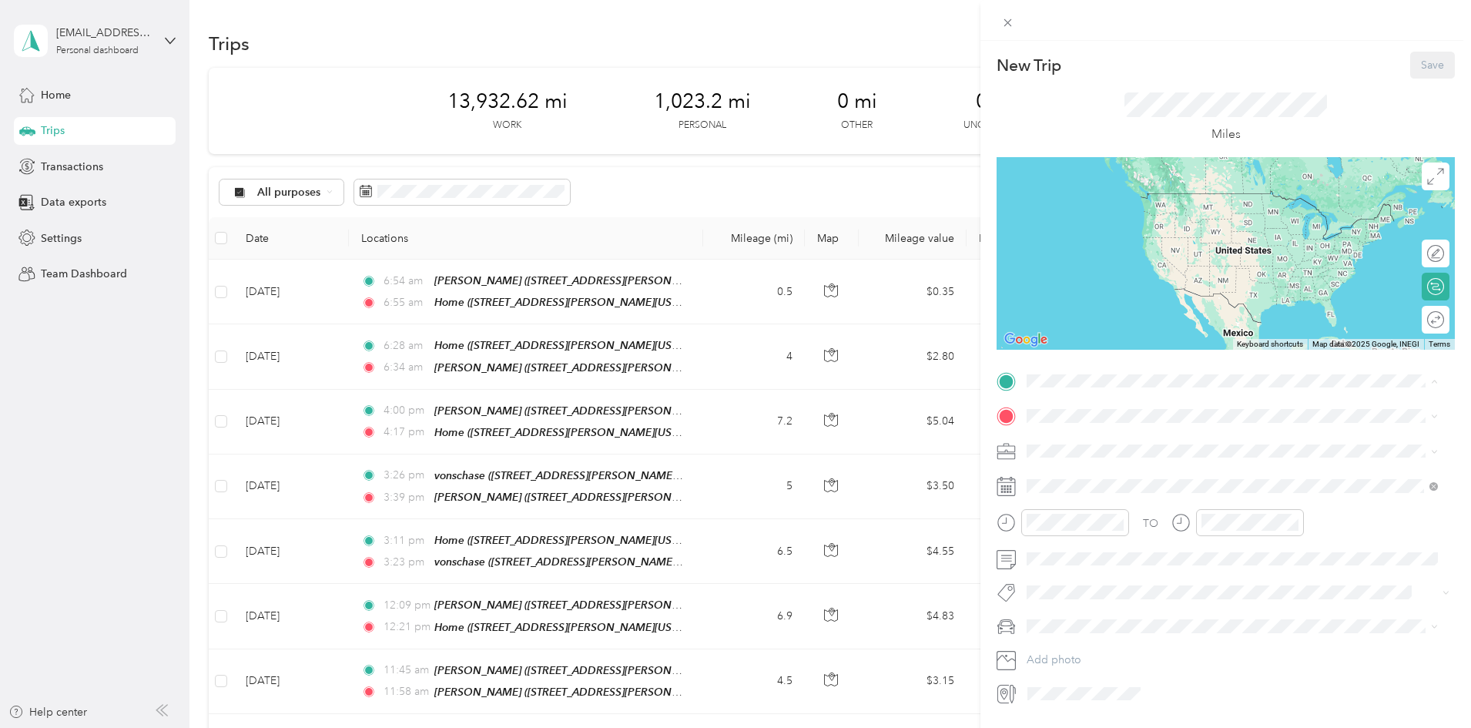
click at [1097, 450] on div "Home [STREET_ADDRESS][GEOGRAPHIC_DATA][PERSON_NAME], [US_STATE], [GEOGRAPHIC_DA…" at bounding box center [1244, 459] width 377 height 49
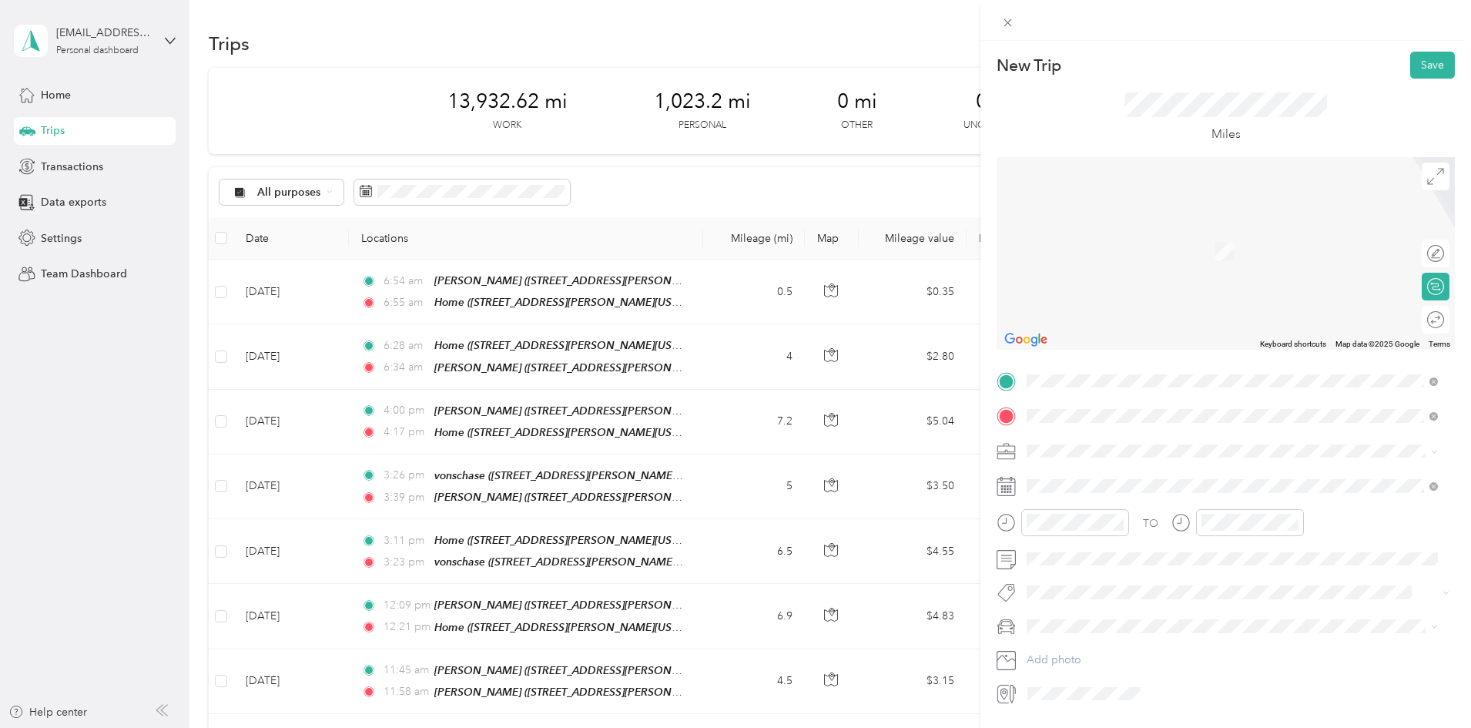
click at [1189, 490] on span "[STREET_ADDRESS][PERSON_NAME][US_STATE]" at bounding box center [1176, 493] width 240 height 13
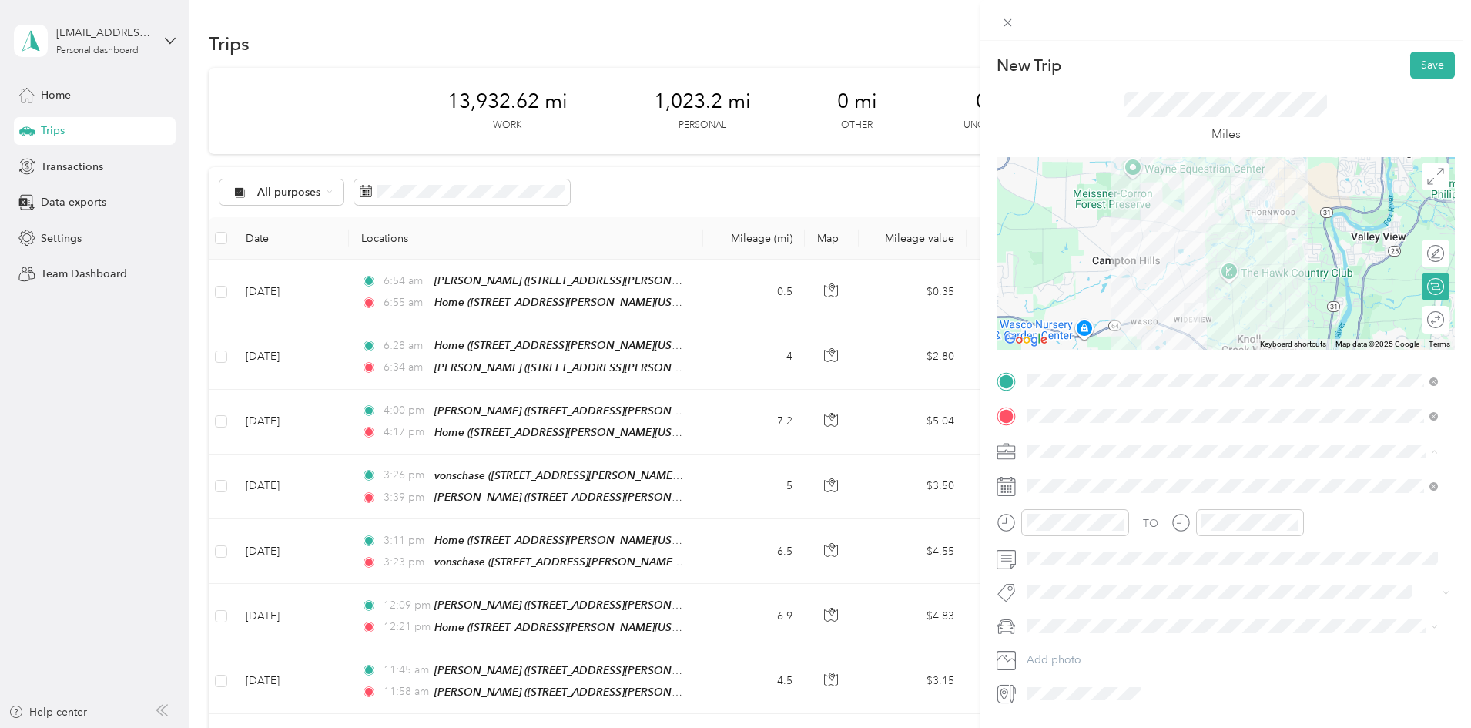
click at [1067, 475] on div "Work" at bounding box center [1232, 478] width 400 height 16
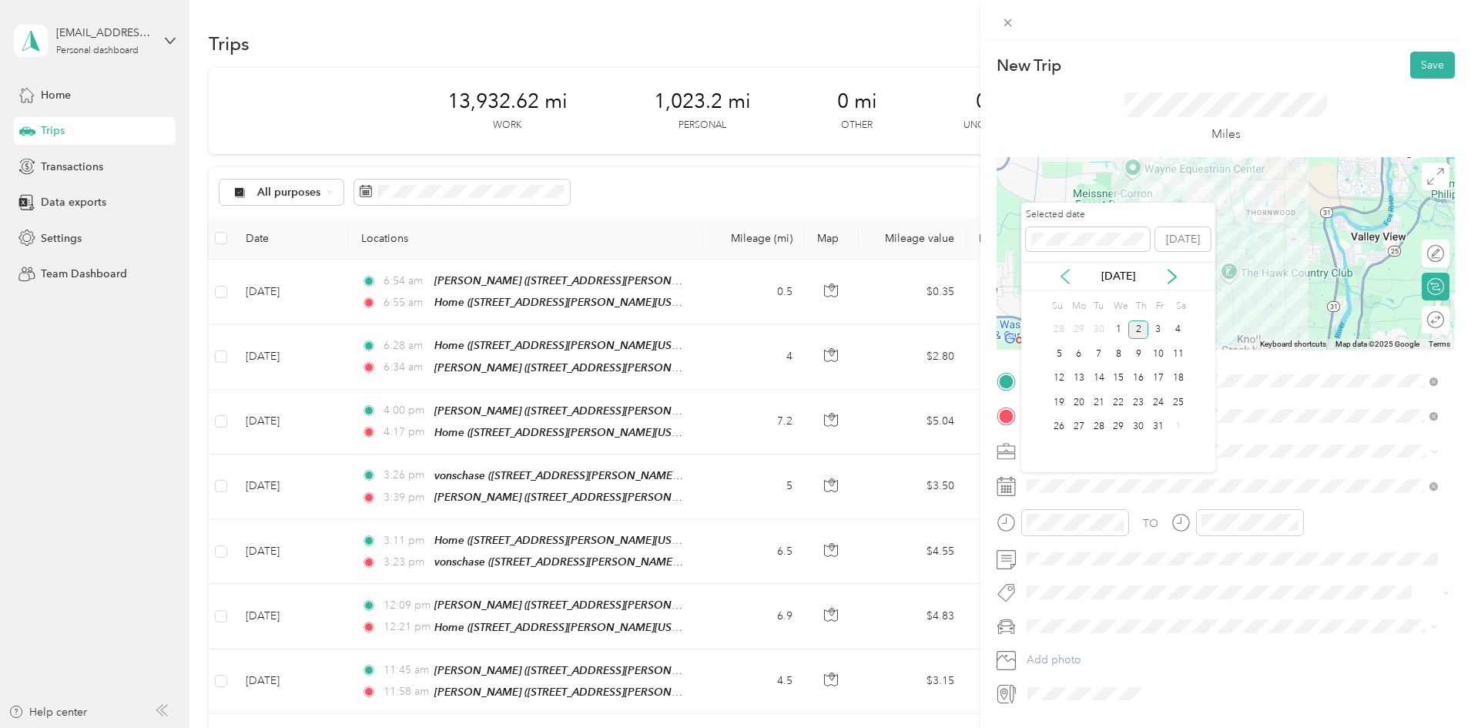
click at [1064, 278] on icon at bounding box center [1065, 277] width 8 height 14
click at [1177, 404] on div "27" at bounding box center [1178, 402] width 20 height 19
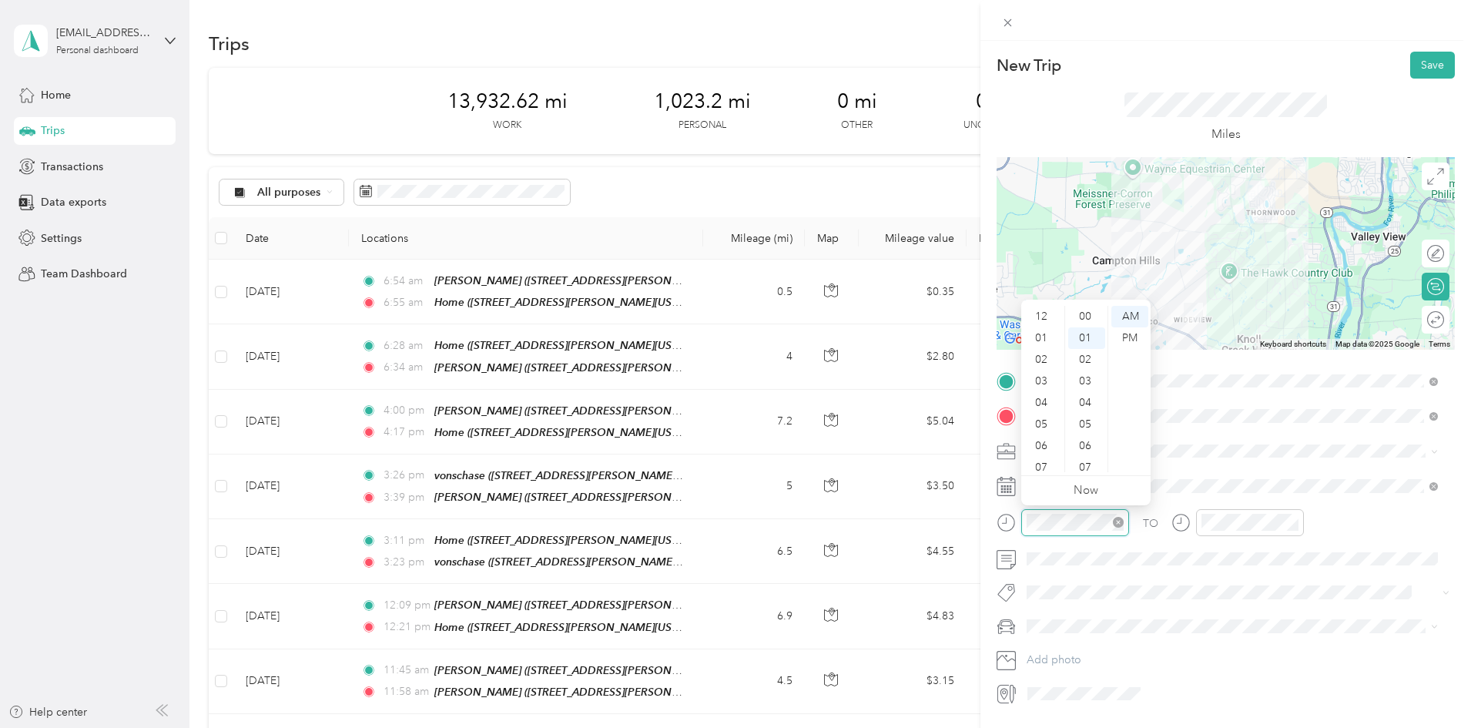
scroll to position [22, 0]
click at [1050, 309] on div "04" at bounding box center [1042, 311] width 37 height 22
click at [1090, 312] on div "00" at bounding box center [1086, 317] width 37 height 22
click at [1136, 337] on div "PM" at bounding box center [1129, 338] width 37 height 22
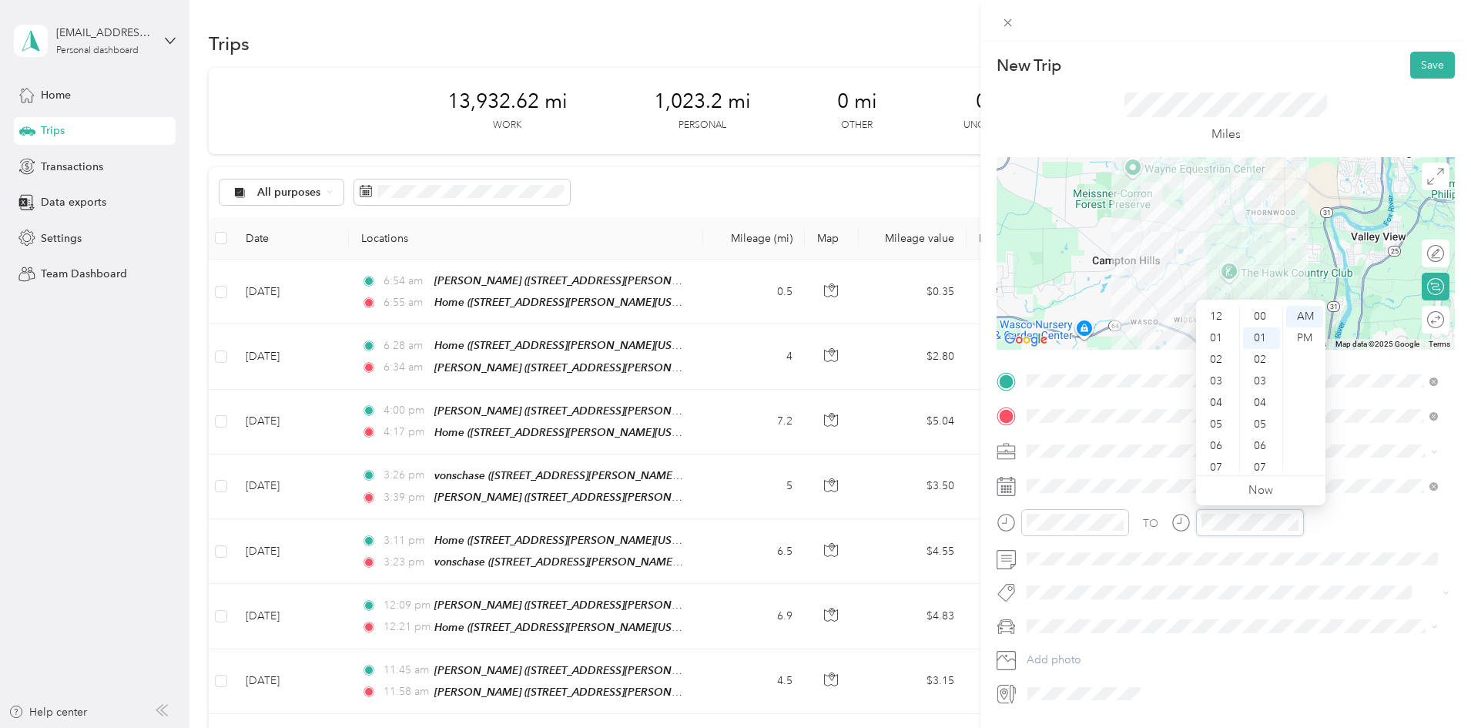
scroll to position [22, 0]
click at [1216, 307] on div "04" at bounding box center [1217, 311] width 37 height 22
click at [1264, 432] on div "10" at bounding box center [1261, 434] width 37 height 22
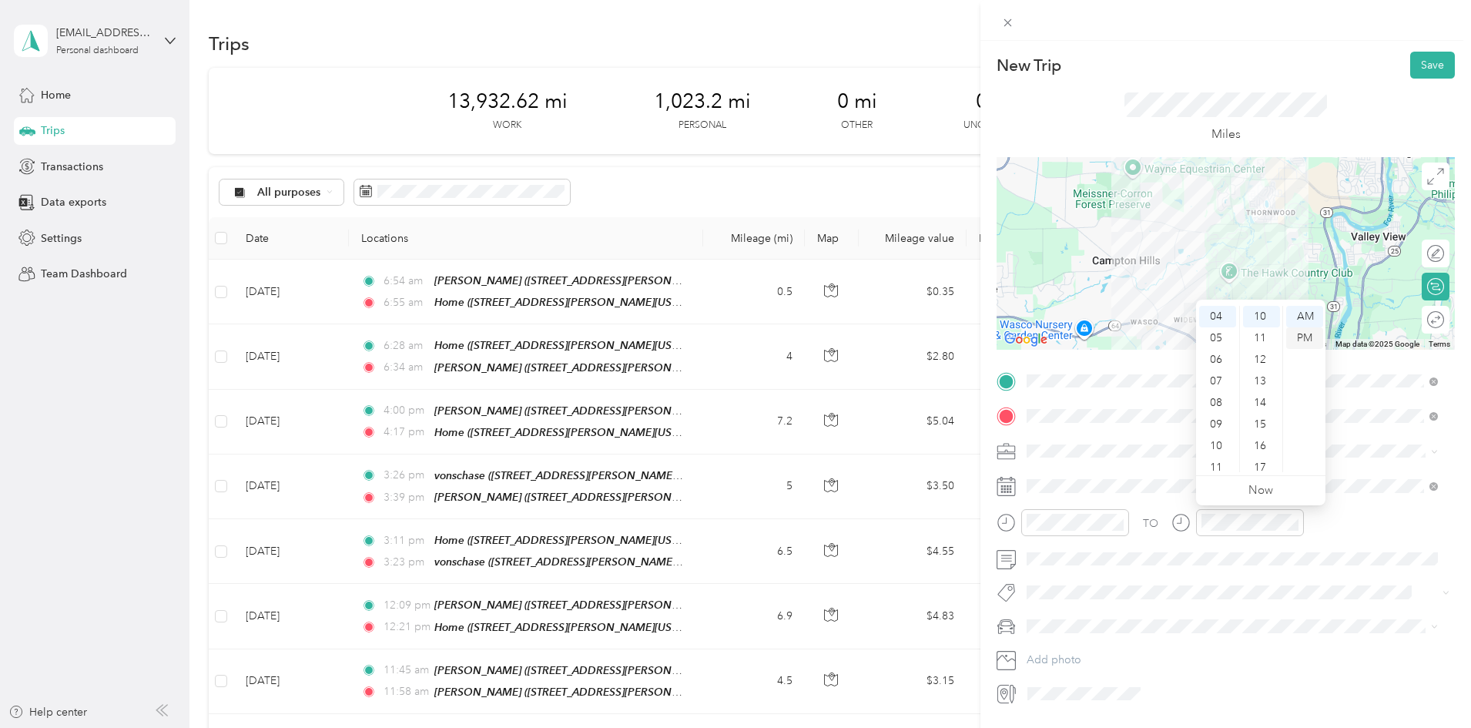
click at [1300, 333] on div "PM" at bounding box center [1304, 338] width 37 height 22
click at [1416, 62] on button "Save" at bounding box center [1432, 65] width 45 height 27
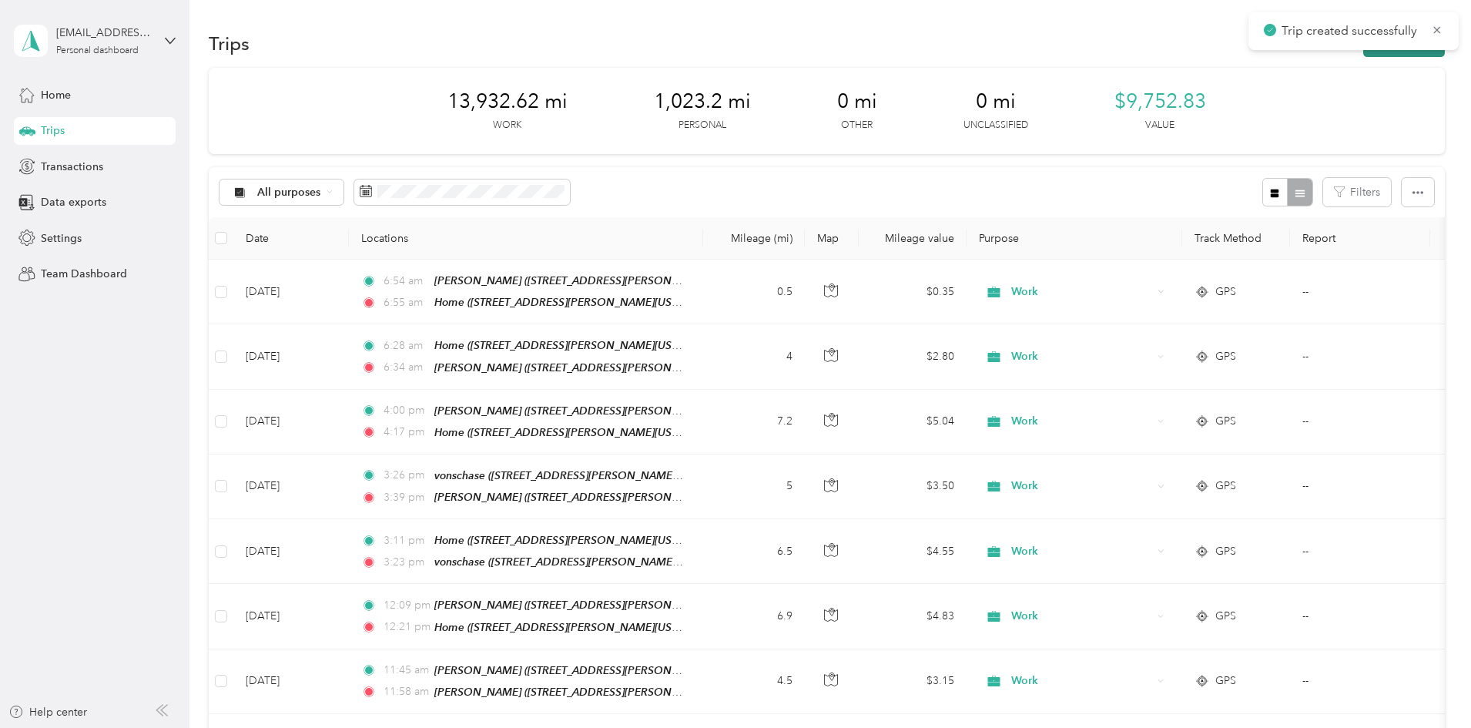
click at [1363, 51] on button "New trip" at bounding box center [1404, 43] width 82 height 27
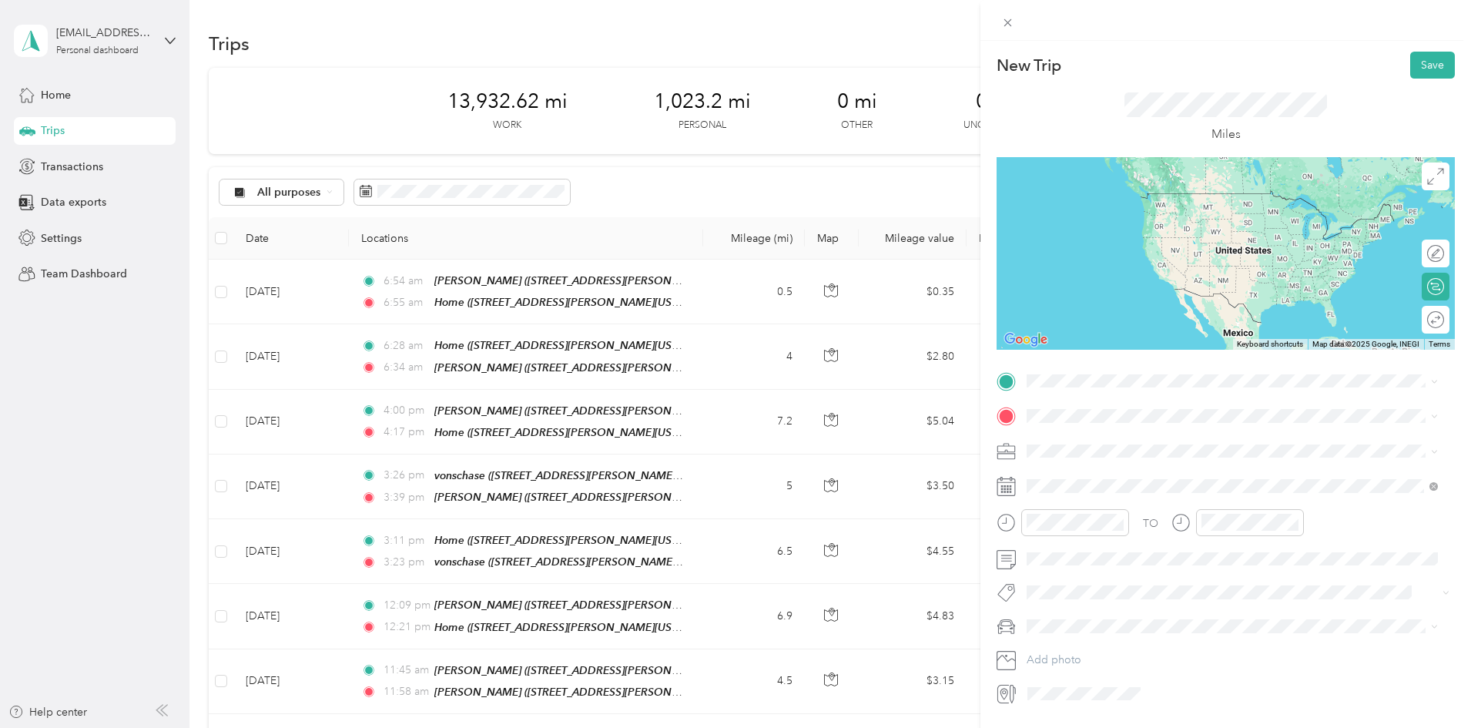
click at [1136, 445] on div "vonschase [STREET_ADDRESS][PERSON_NAME][US_STATE]" at bounding box center [1176, 443] width 240 height 32
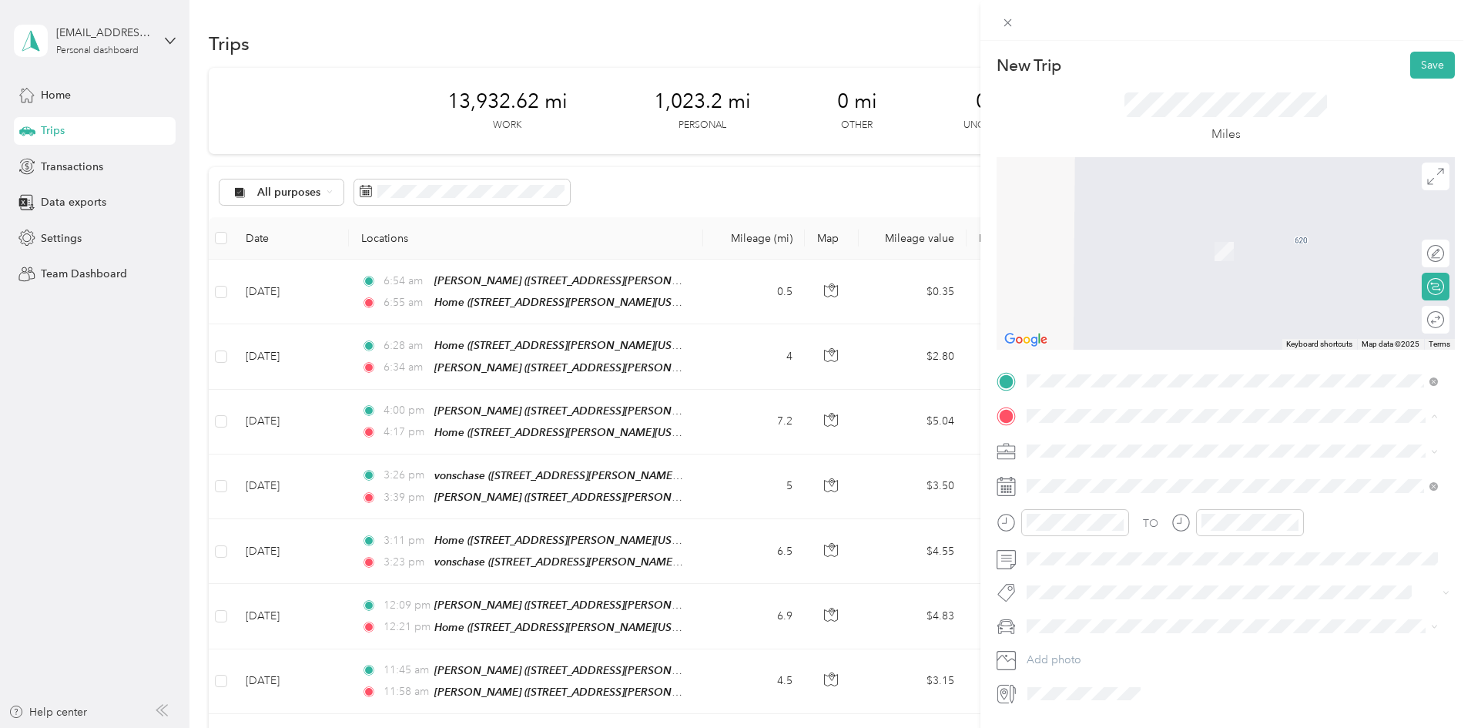
click at [1119, 495] on span "[STREET_ADDRESS][GEOGRAPHIC_DATA][PERSON_NAME], [US_STATE], [GEOGRAPHIC_DATA]" at bounding box center [1236, 501] width 360 height 29
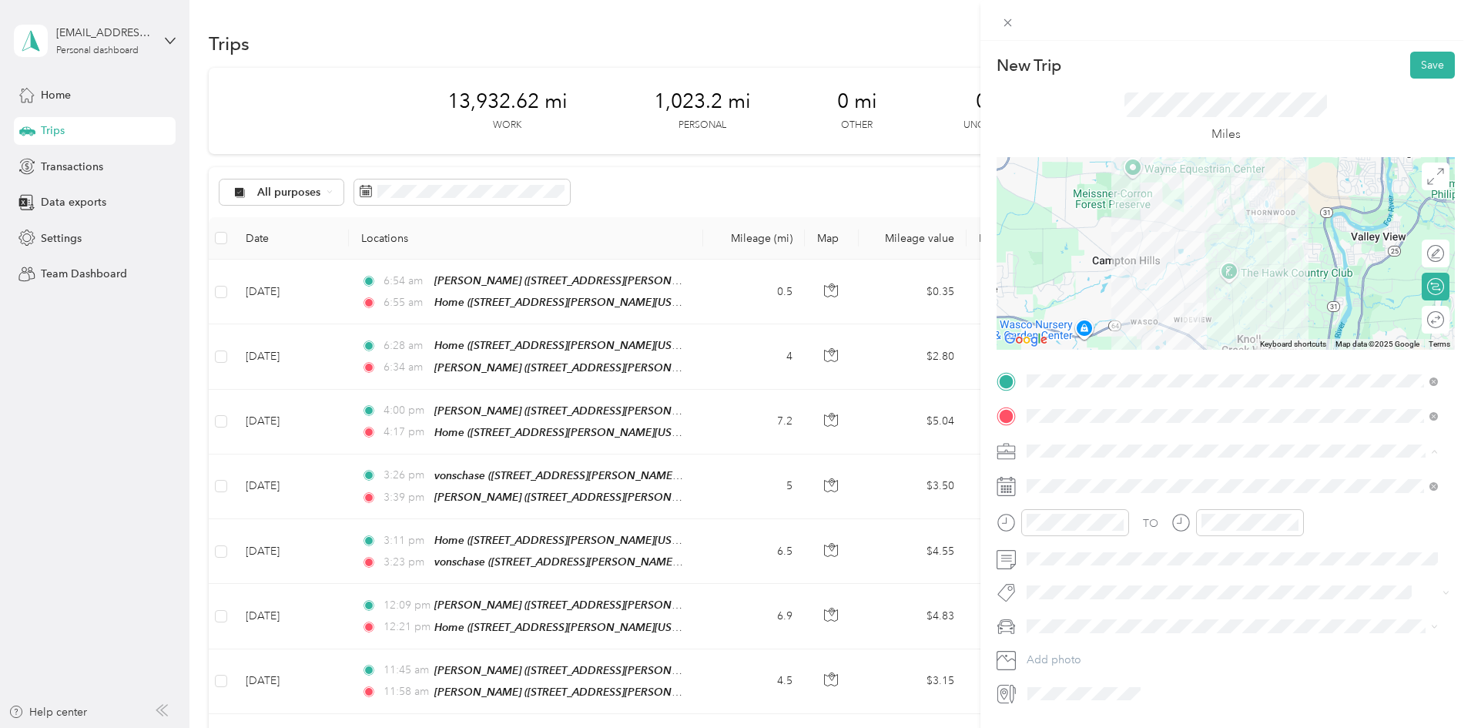
click at [1064, 480] on li "Work" at bounding box center [1232, 477] width 422 height 27
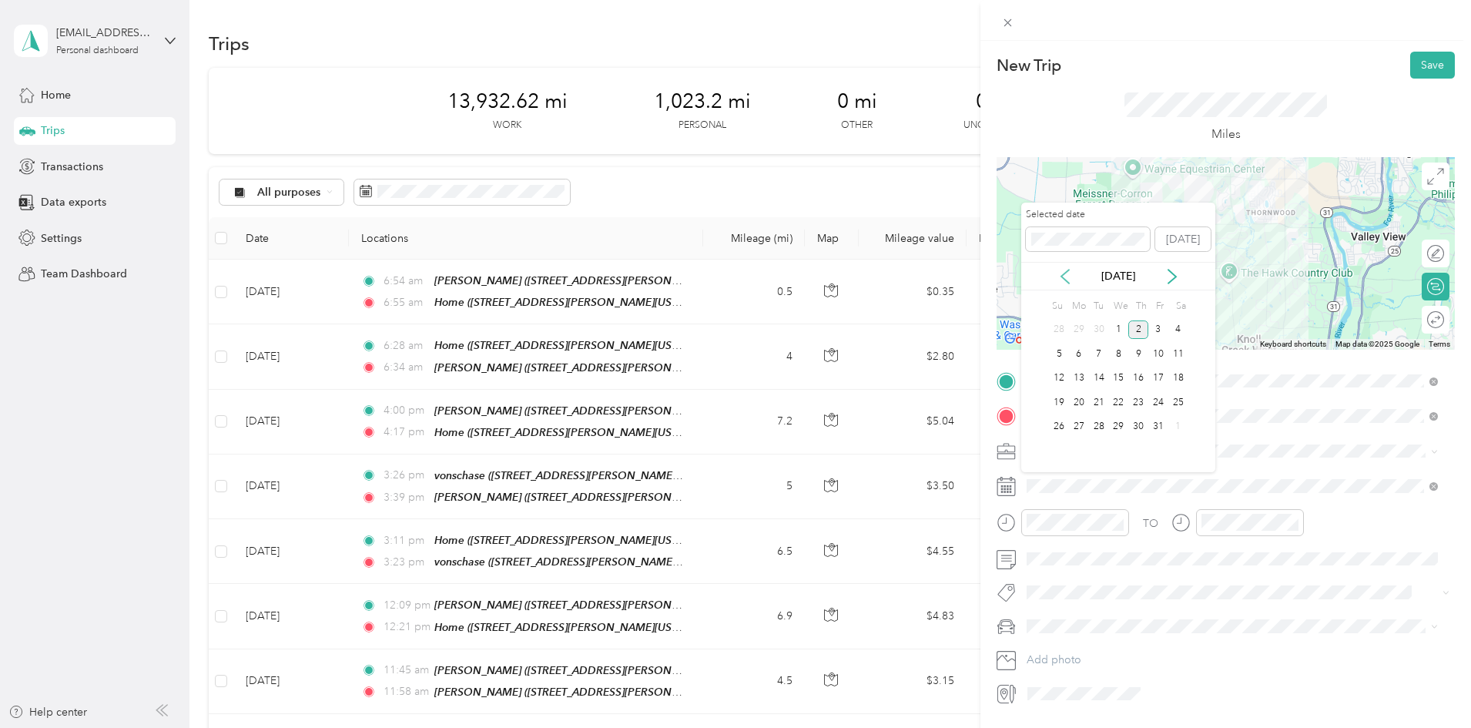
click at [1066, 275] on icon at bounding box center [1064, 276] width 15 height 15
click at [1176, 400] on div "27" at bounding box center [1178, 402] width 20 height 19
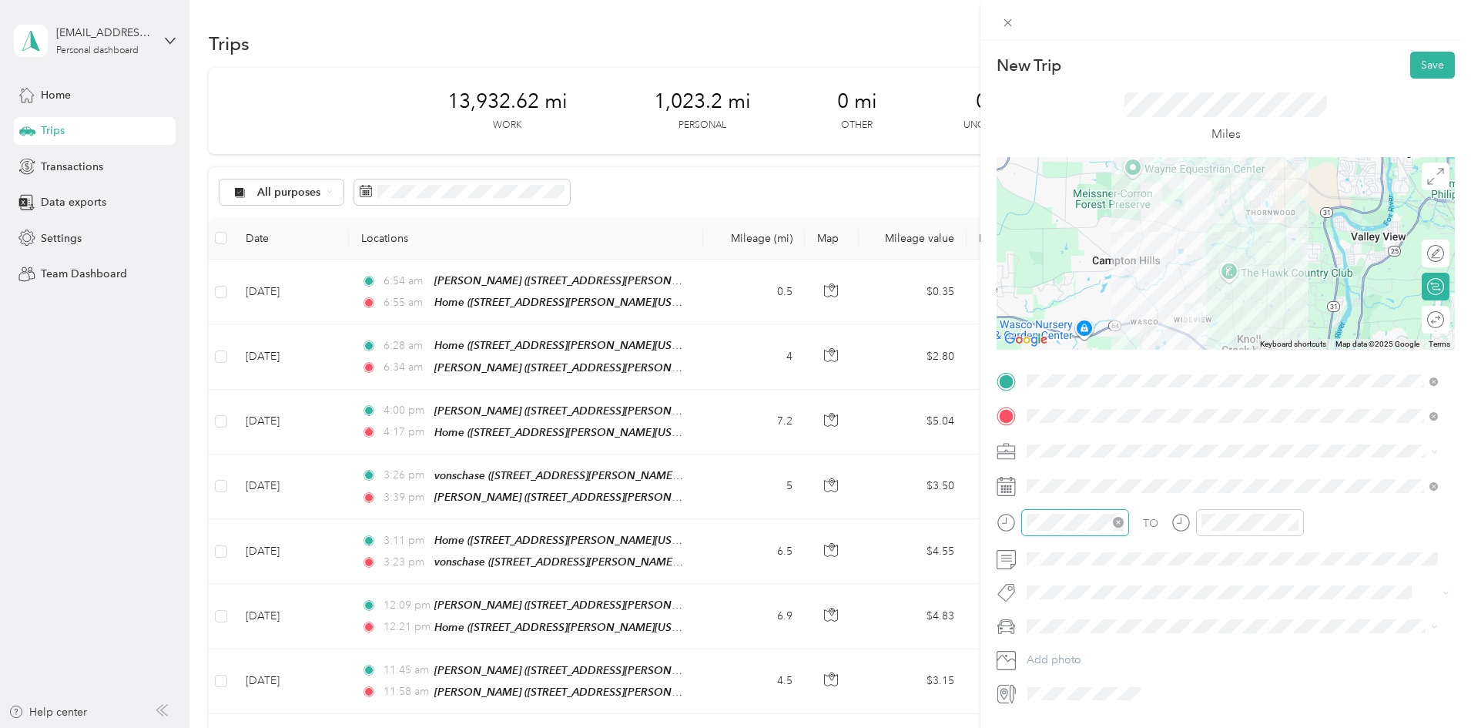
scroll to position [43, 0]
click at [1044, 308] on div "04" at bounding box center [1042, 311] width 37 height 22
click at [1088, 389] on div "20" at bounding box center [1086, 397] width 37 height 22
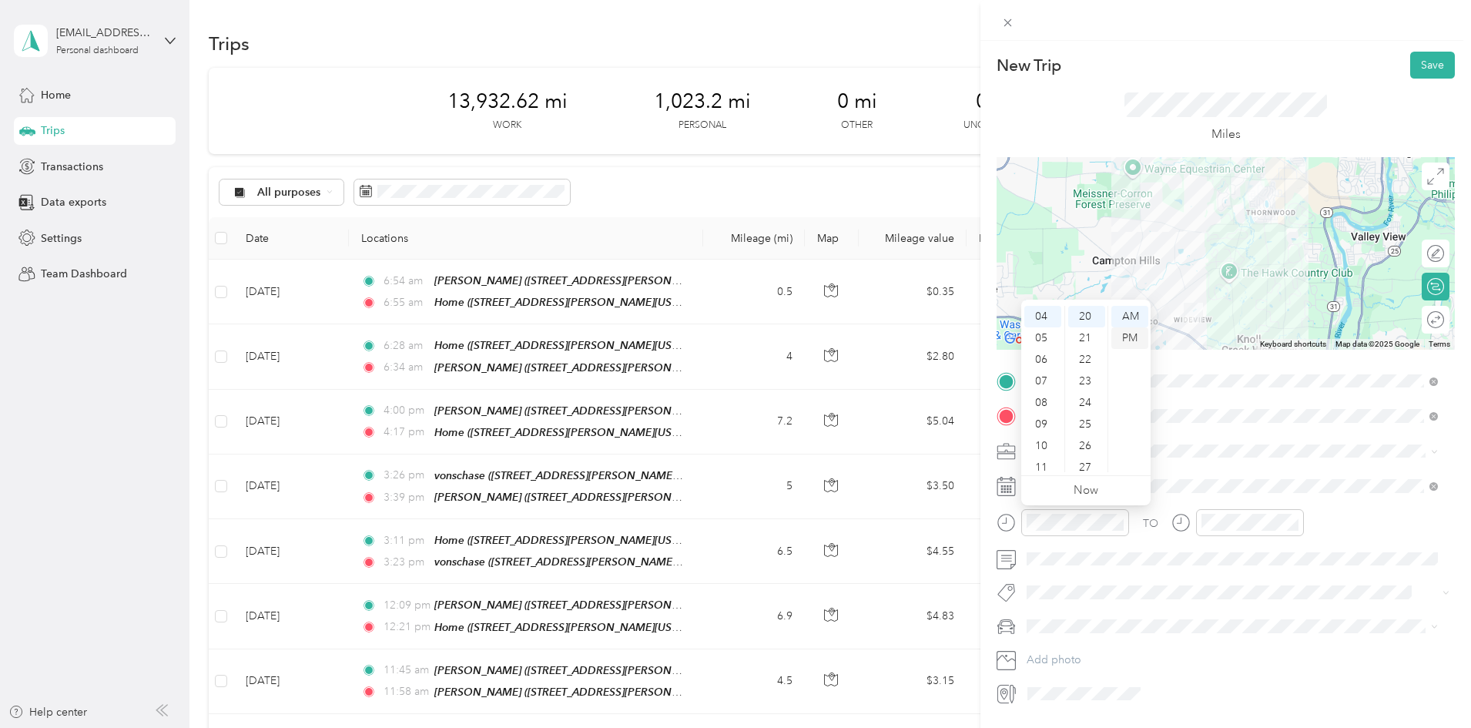
click at [1127, 332] on div "PM" at bounding box center [1129, 338] width 37 height 22
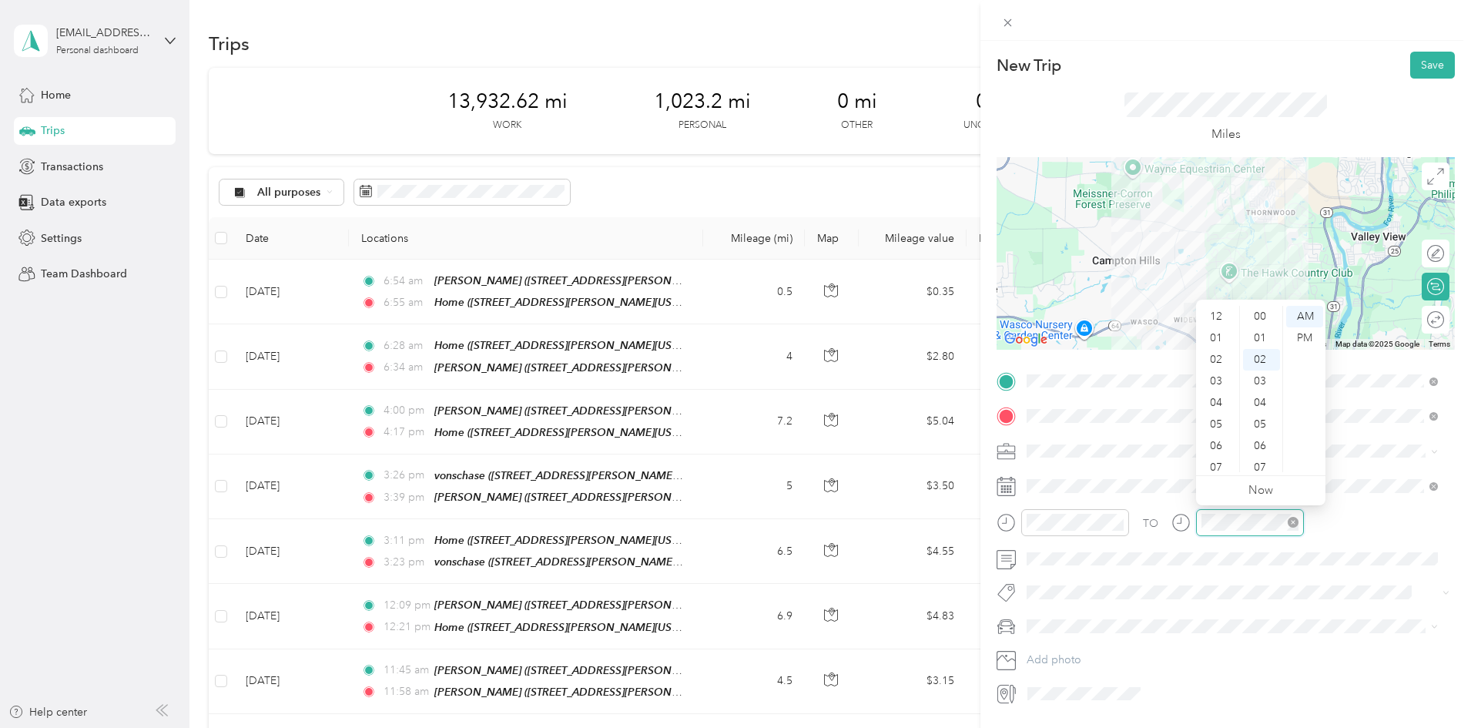
scroll to position [92, 0]
click at [1215, 308] on div "04" at bounding box center [1217, 311] width 37 height 22
click at [1265, 380] on div "30" at bounding box center [1261, 381] width 37 height 22
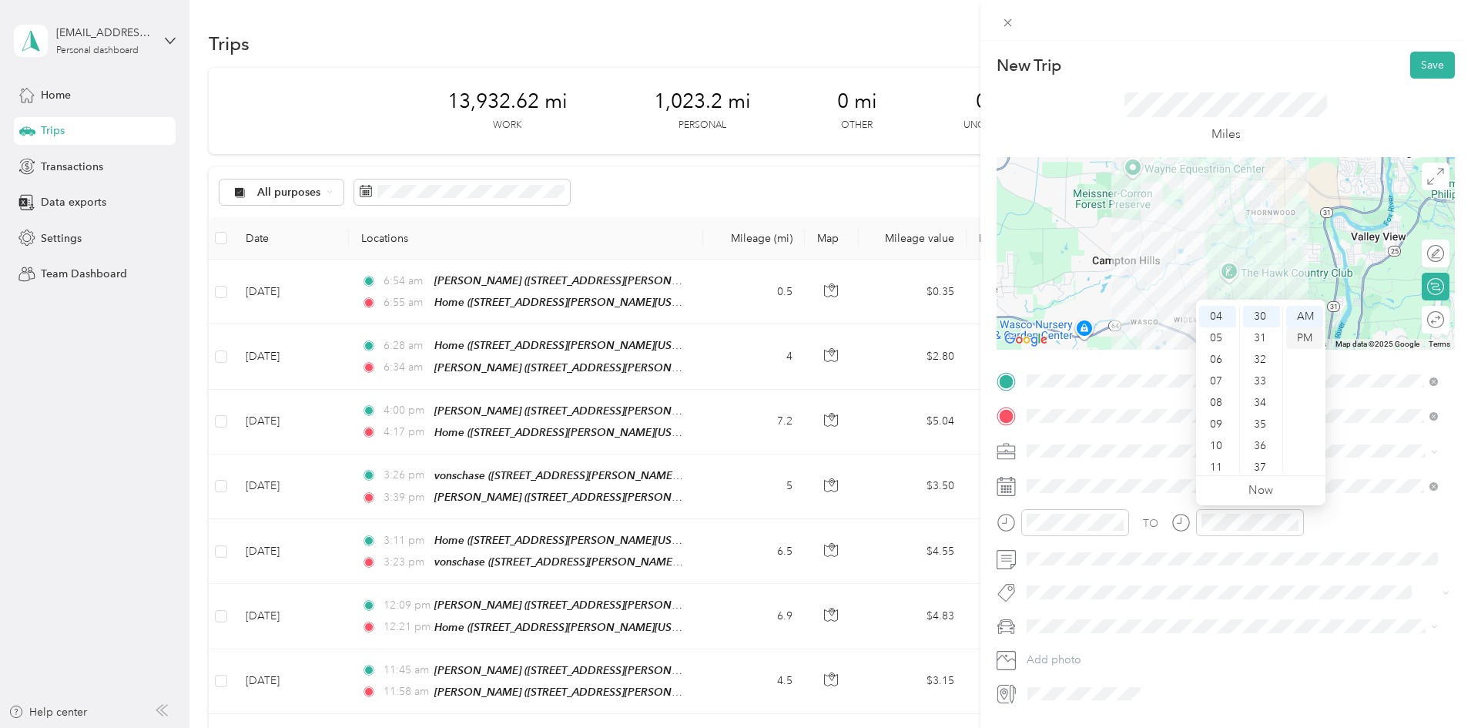
click at [1307, 340] on div "PM" at bounding box center [1304, 338] width 37 height 22
click at [1425, 67] on button "Save" at bounding box center [1432, 65] width 45 height 27
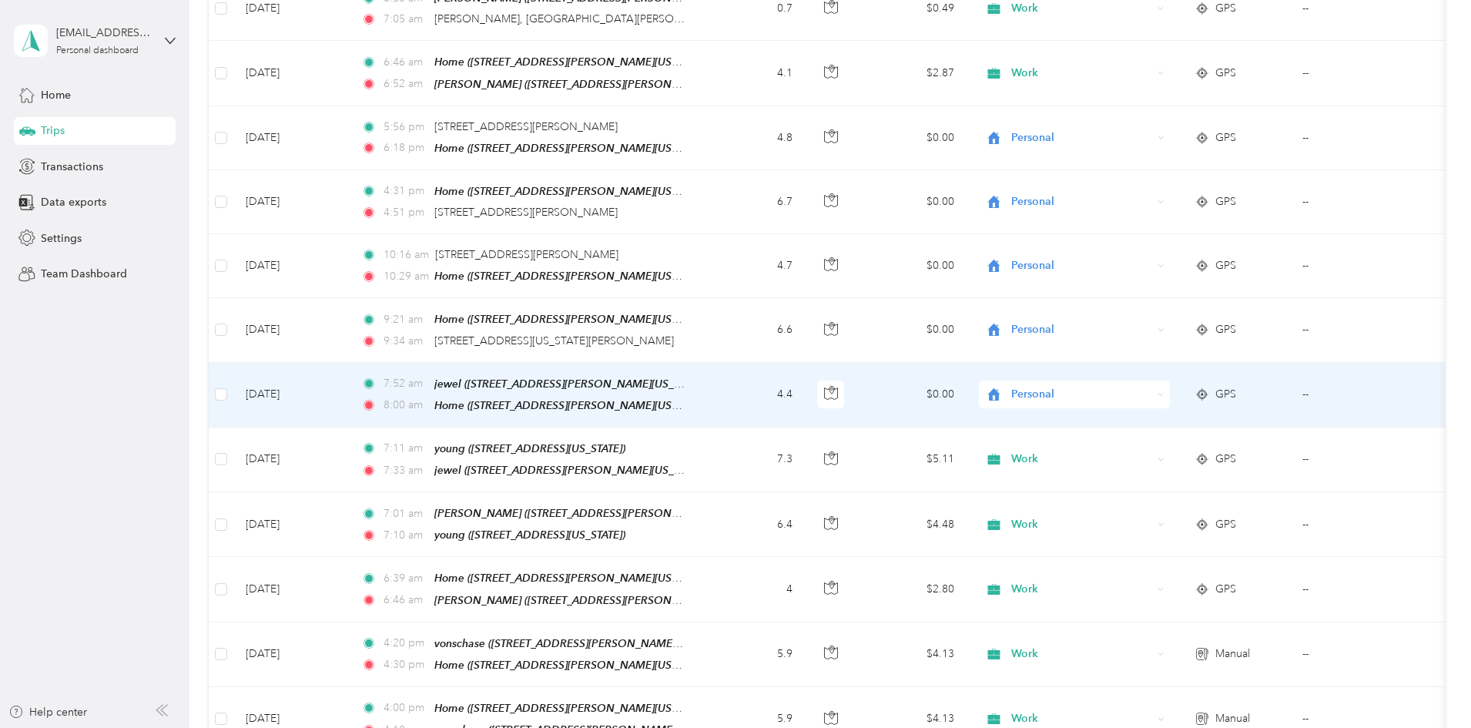
scroll to position [2387, 0]
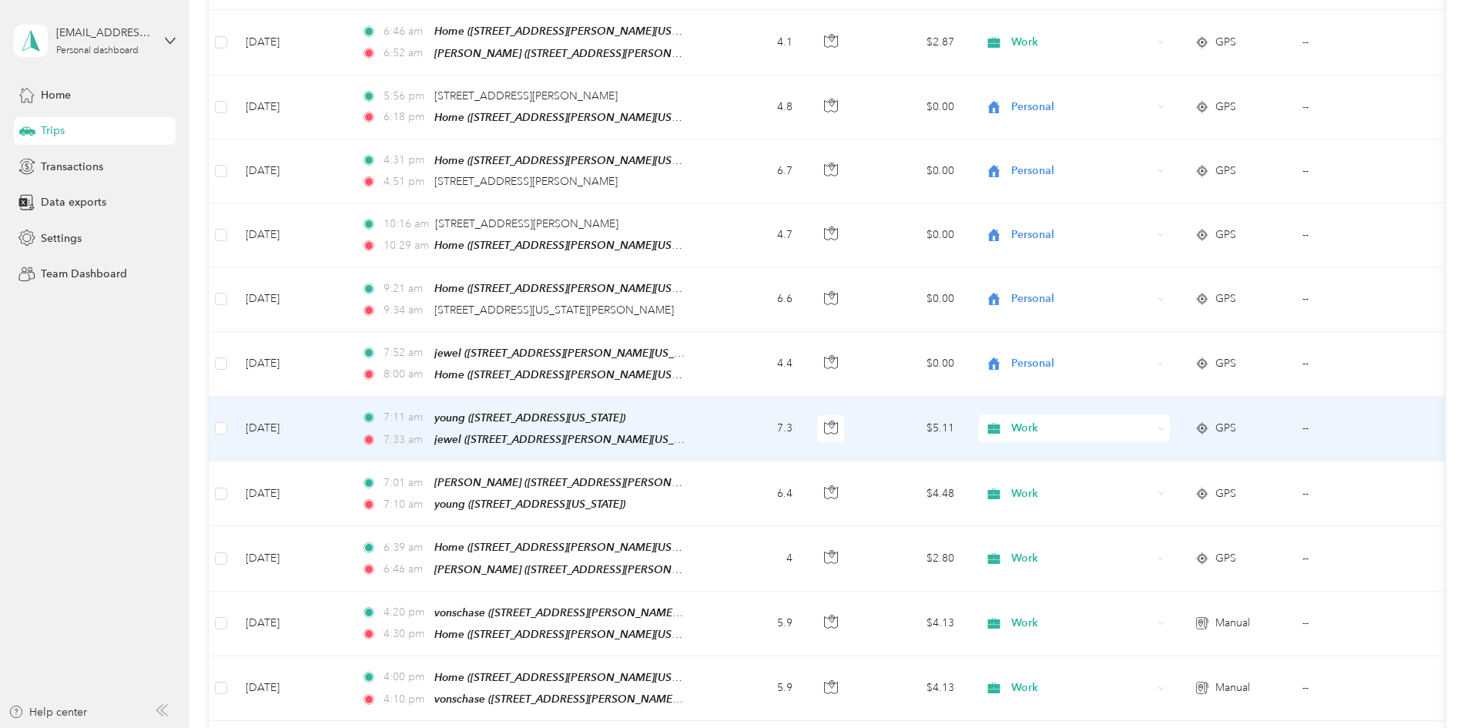
click at [805, 397] on td "7.3" at bounding box center [754, 429] width 102 height 65
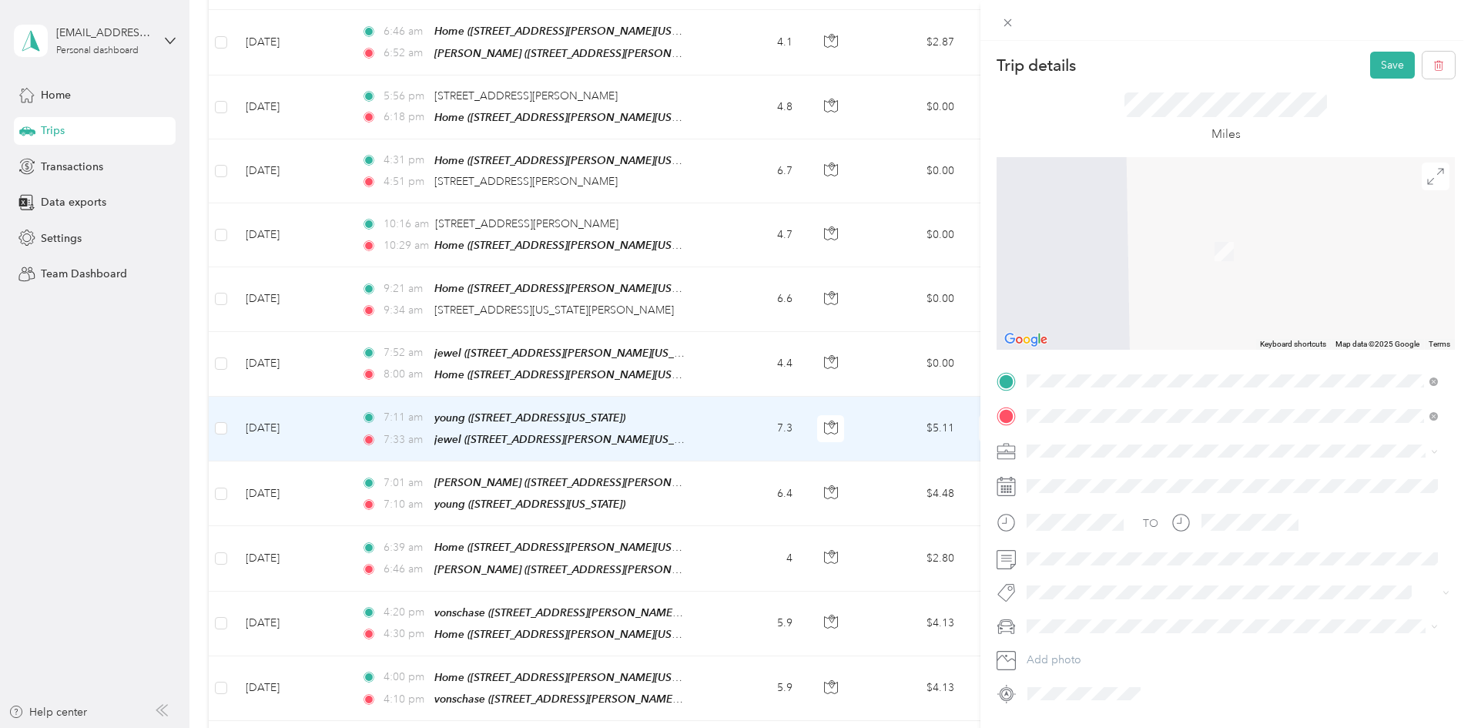
click at [1130, 530] on div "Home [STREET_ADDRESS][GEOGRAPHIC_DATA][PERSON_NAME], [US_STATE], [GEOGRAPHIC_DA…" at bounding box center [1244, 542] width 377 height 49
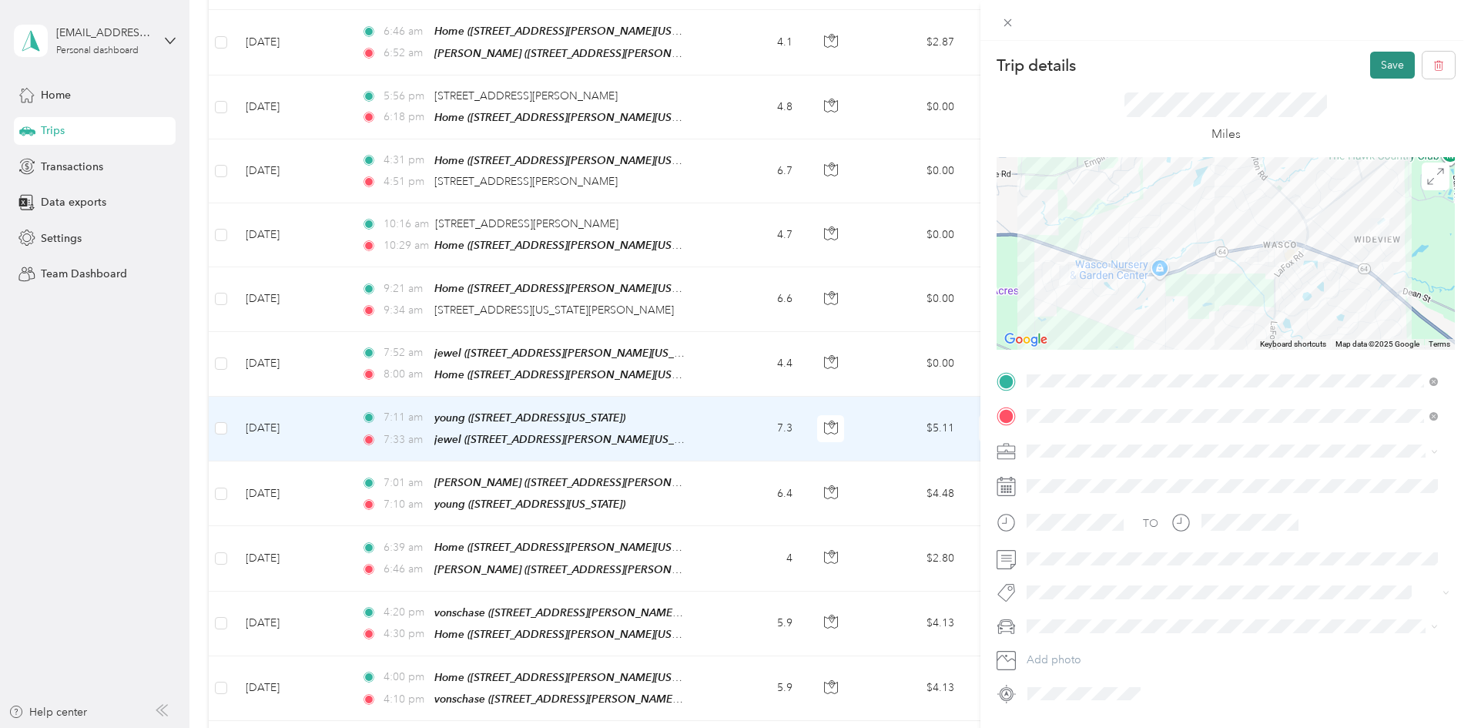
click at [1375, 62] on button "Save" at bounding box center [1392, 65] width 45 height 27
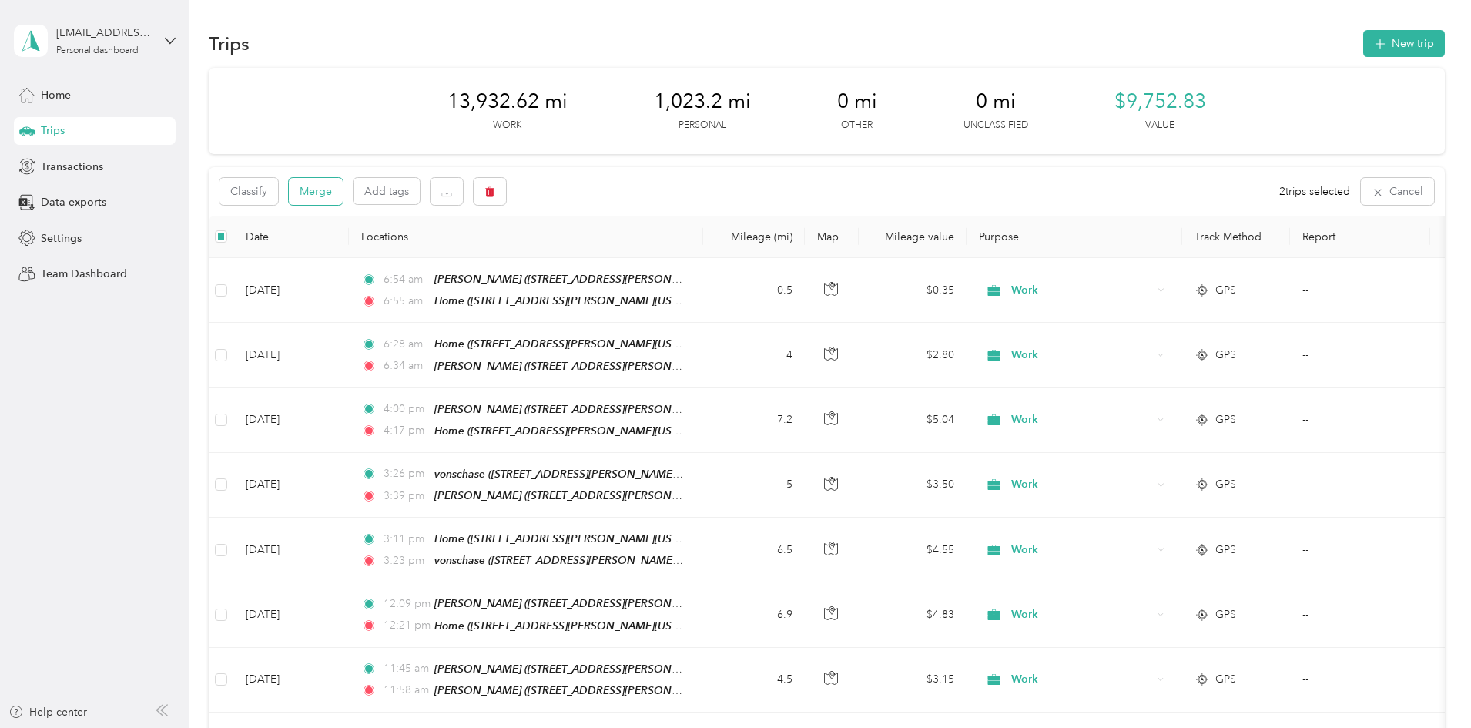
click at [343, 189] on button "Merge" at bounding box center [316, 191] width 54 height 27
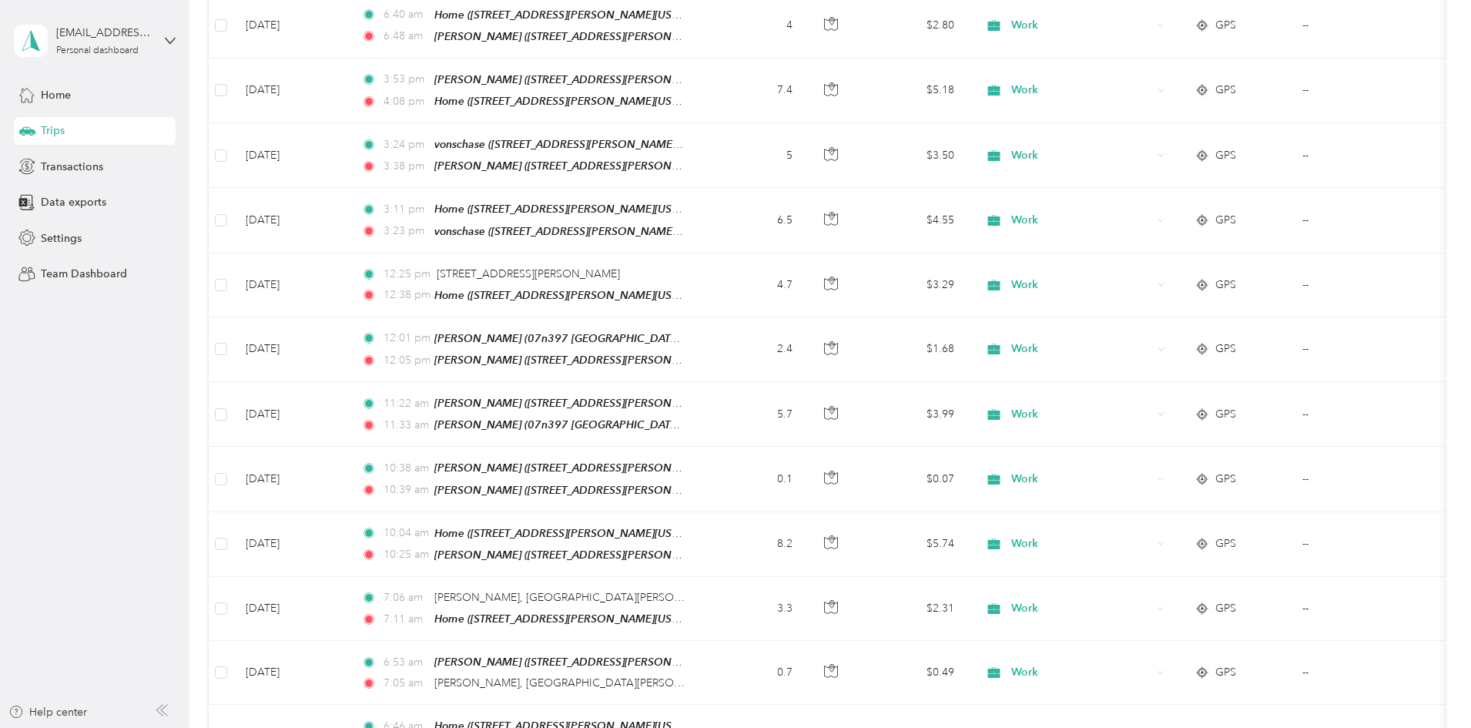
scroll to position [1739, 0]
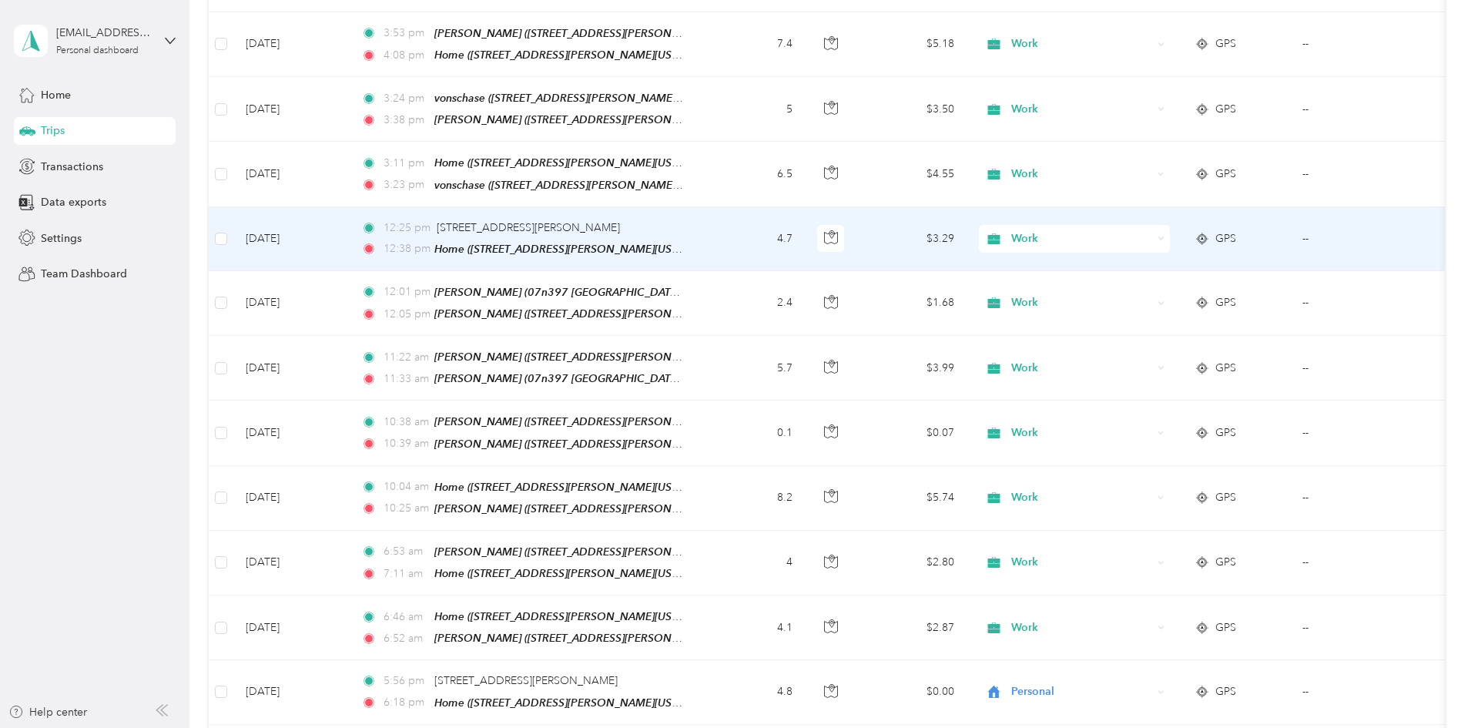
click at [805, 207] on td "4.7" at bounding box center [754, 239] width 102 height 64
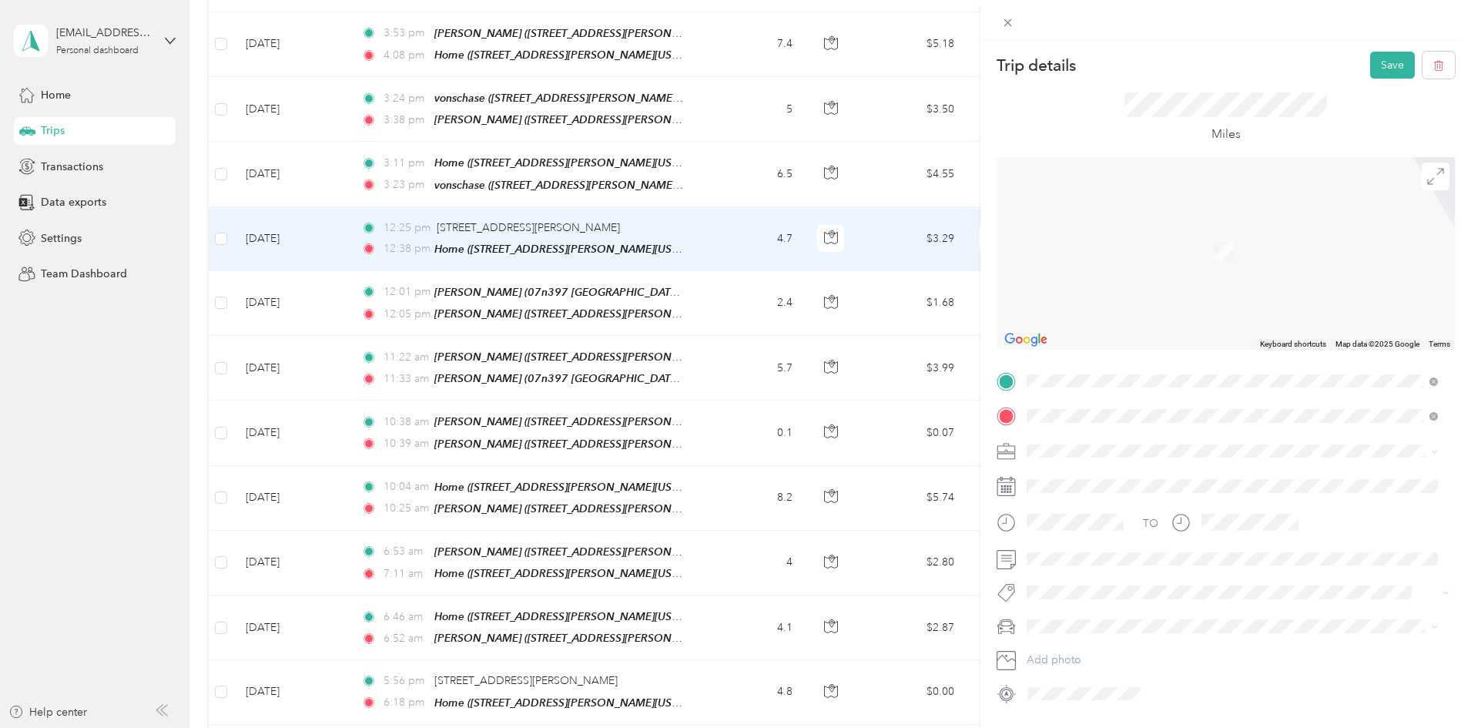
click at [1070, 447] on div "[PERSON_NAME] [STREET_ADDRESS][PERSON_NAME][US_STATE]" at bounding box center [1176, 451] width 240 height 32
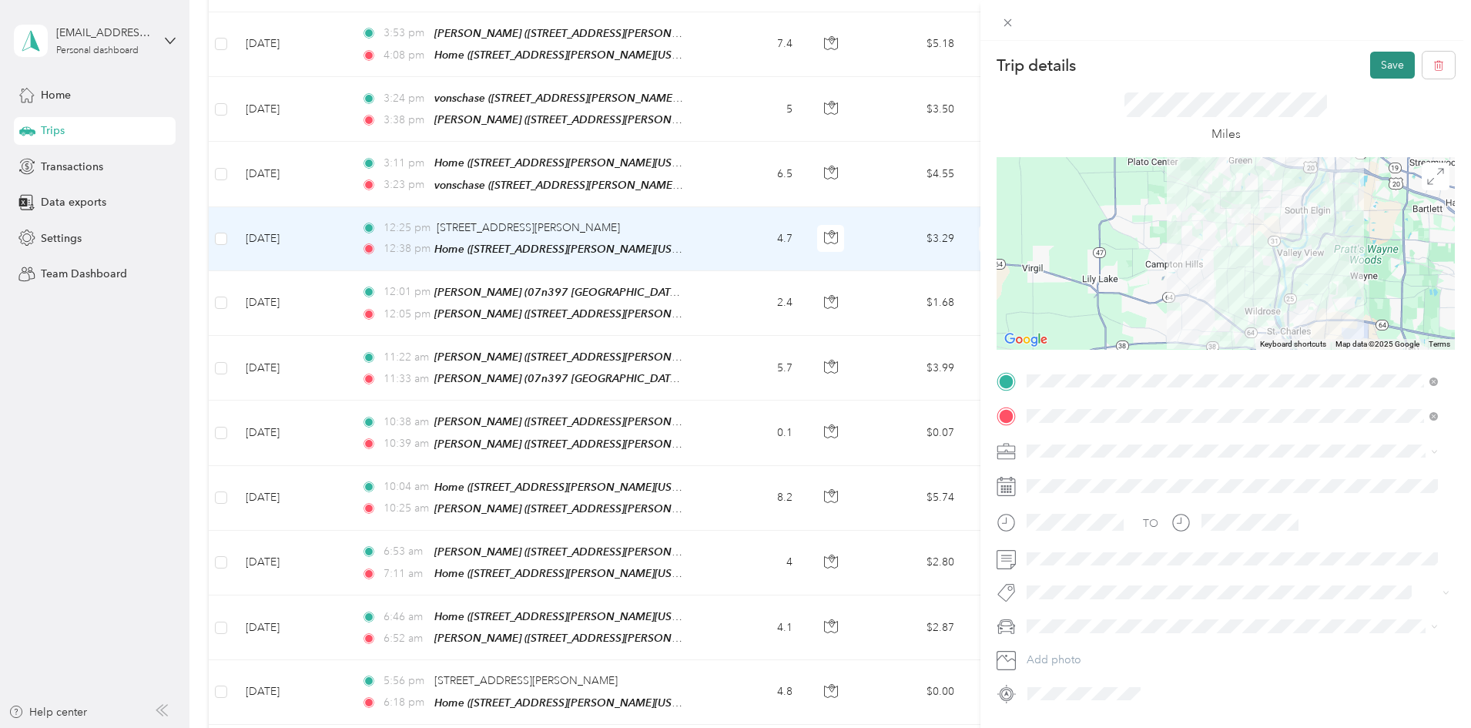
click at [1382, 63] on button "Save" at bounding box center [1392, 65] width 45 height 27
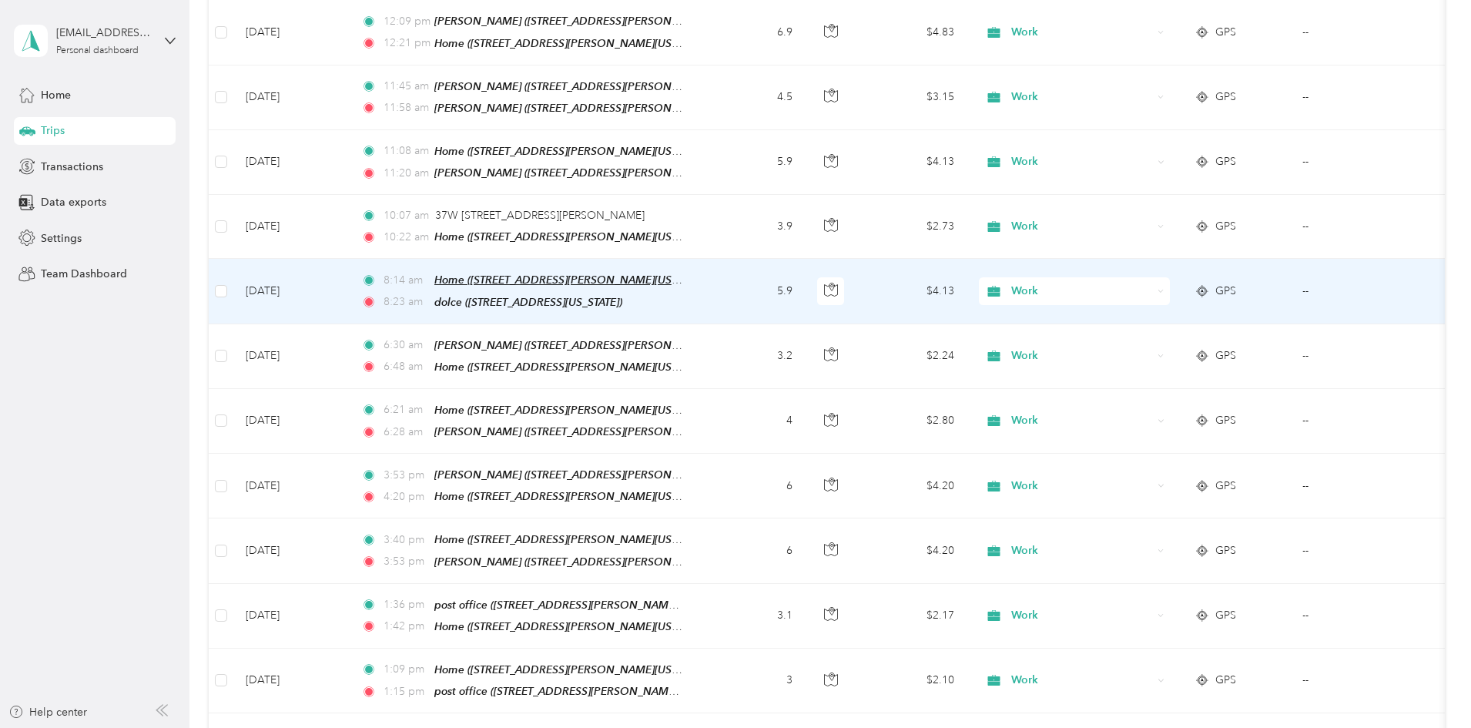
scroll to position [507, 0]
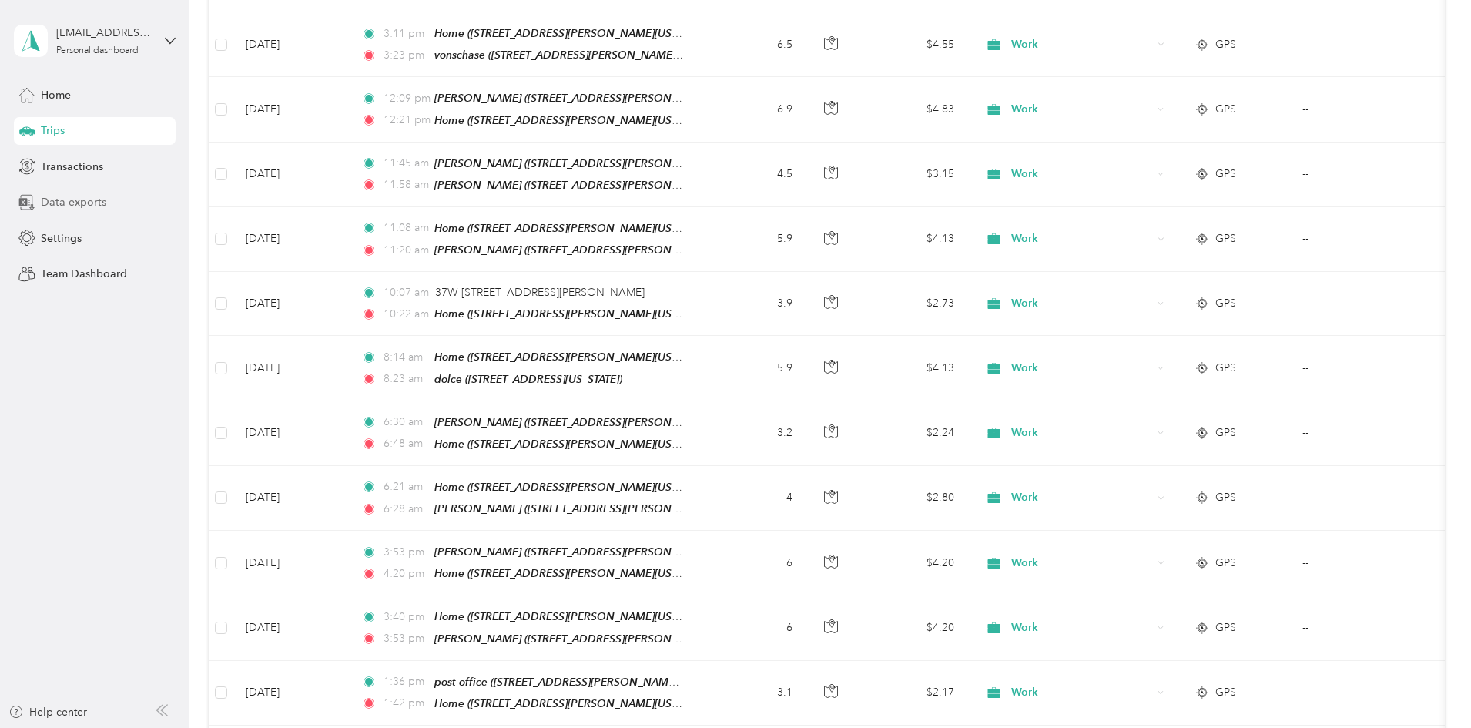
click at [66, 196] on span "Data exports" at bounding box center [73, 202] width 65 height 16
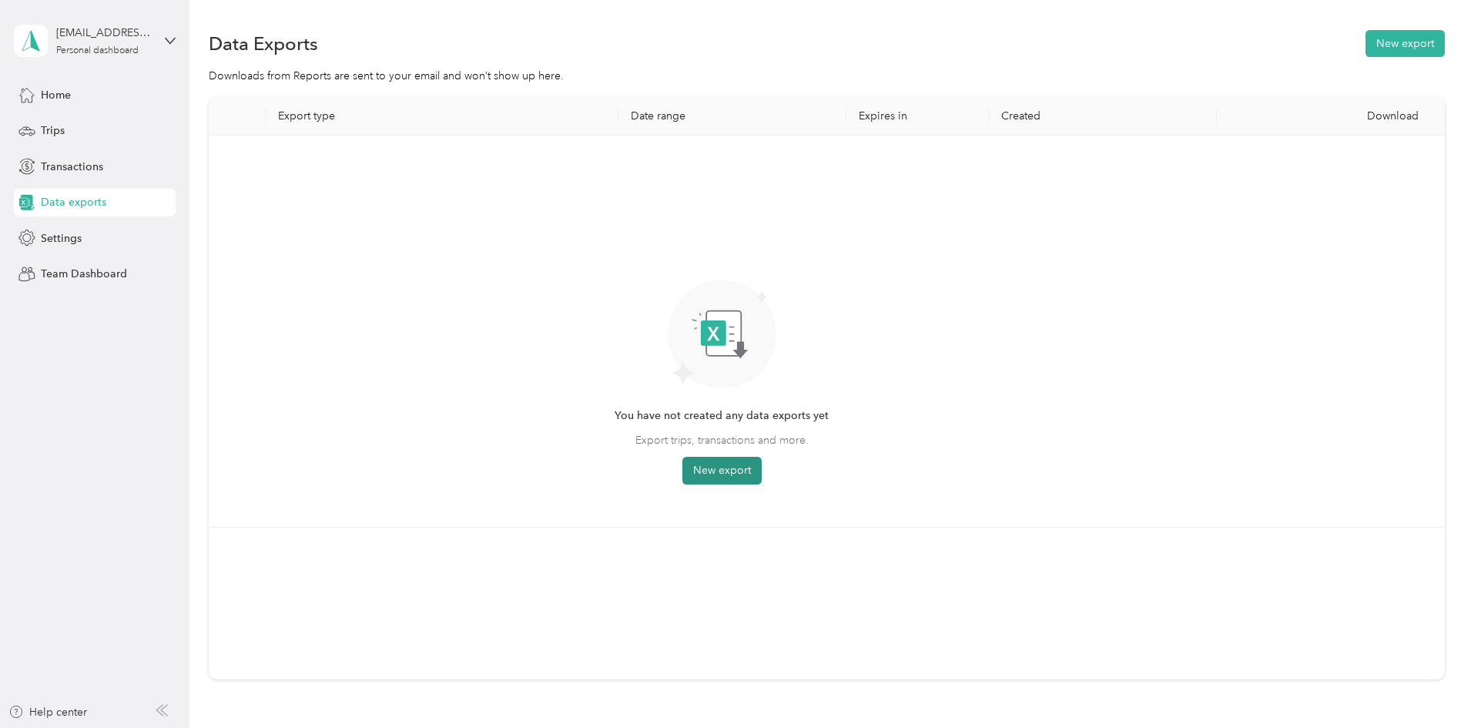
click at [762, 470] on button "New export" at bounding box center [721, 471] width 79 height 28
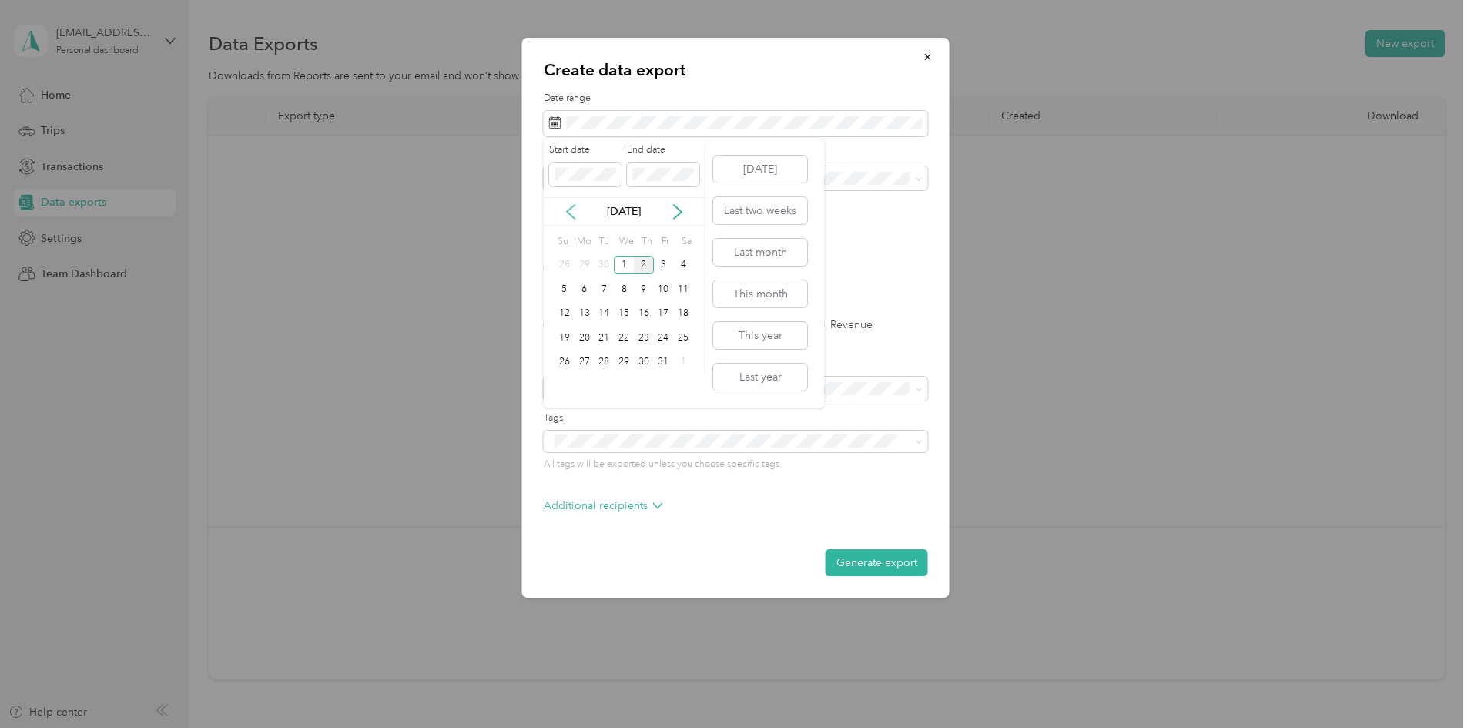
click at [570, 211] on icon at bounding box center [570, 211] width 15 height 15
click at [583, 267] on div "1" at bounding box center [585, 265] width 20 height 19
click at [602, 361] on div "30" at bounding box center [604, 362] width 20 height 19
click at [658, 270] on label "PDF" at bounding box center [673, 268] width 37 height 11
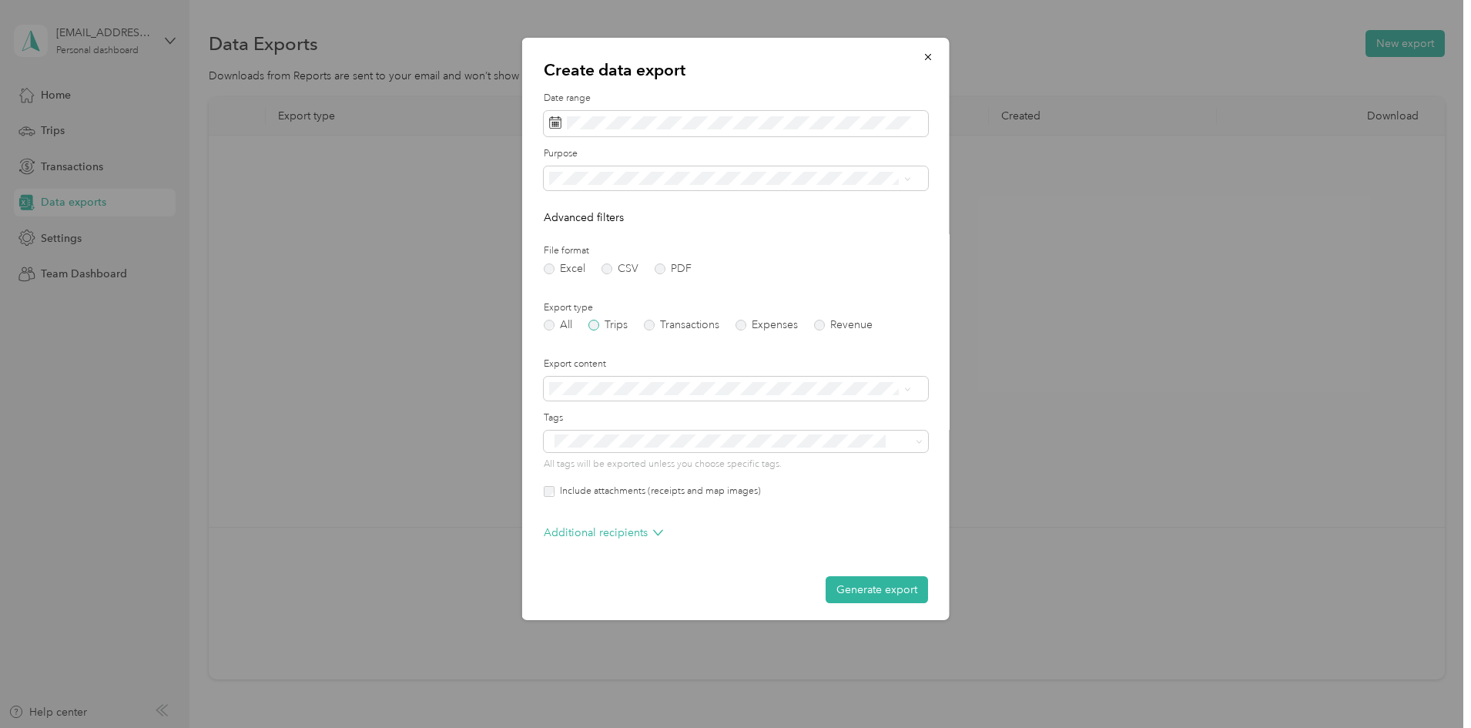
click at [595, 325] on label "Trips" at bounding box center [607, 325] width 39 height 11
click at [642, 581] on div "Generate export" at bounding box center [736, 589] width 384 height 27
click at [906, 387] on icon at bounding box center [907, 389] width 7 height 7
click at [677, 410] on div "Summary only" at bounding box center [729, 415] width 351 height 16
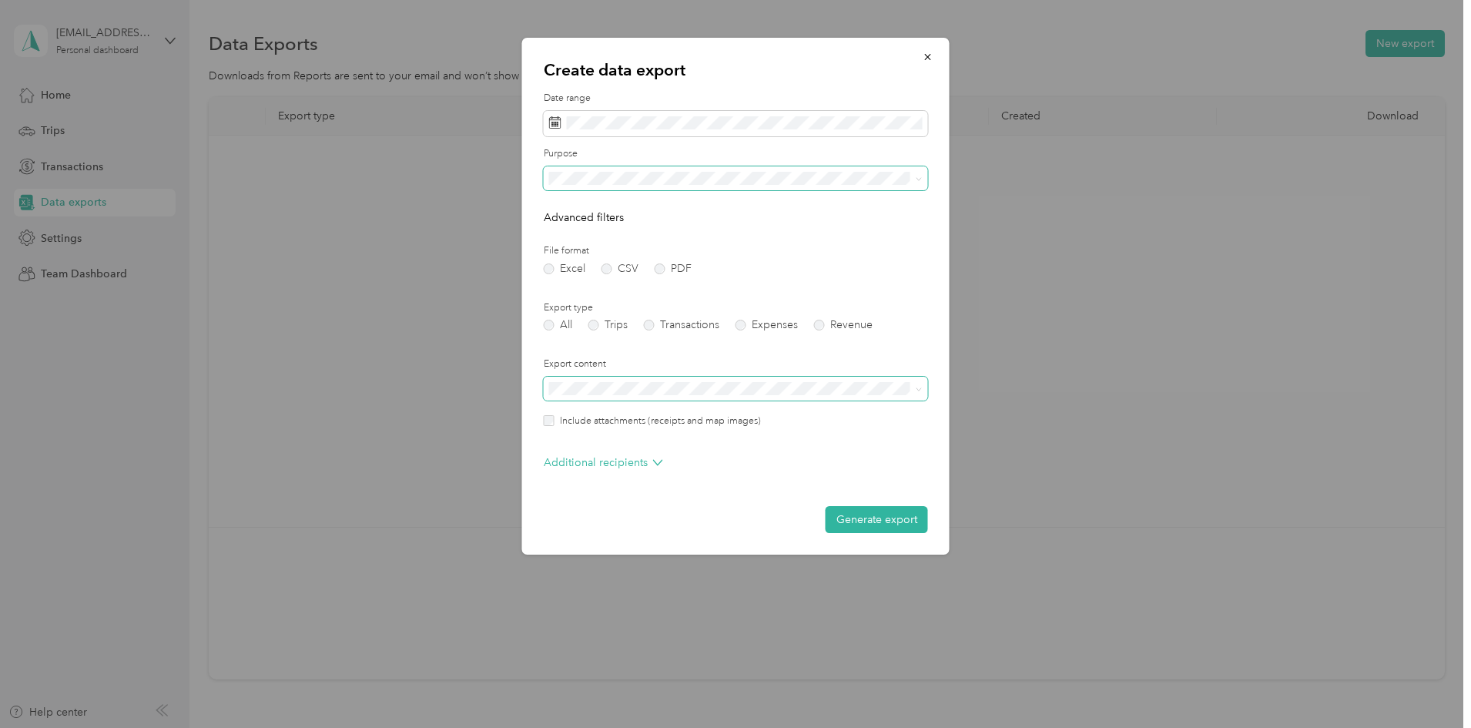
click at [917, 176] on icon at bounding box center [919, 179] width 7 height 7
click at [601, 233] on div "Work" at bounding box center [735, 232] width 363 height 16
click at [873, 521] on button "Generate export" at bounding box center [877, 519] width 102 height 27
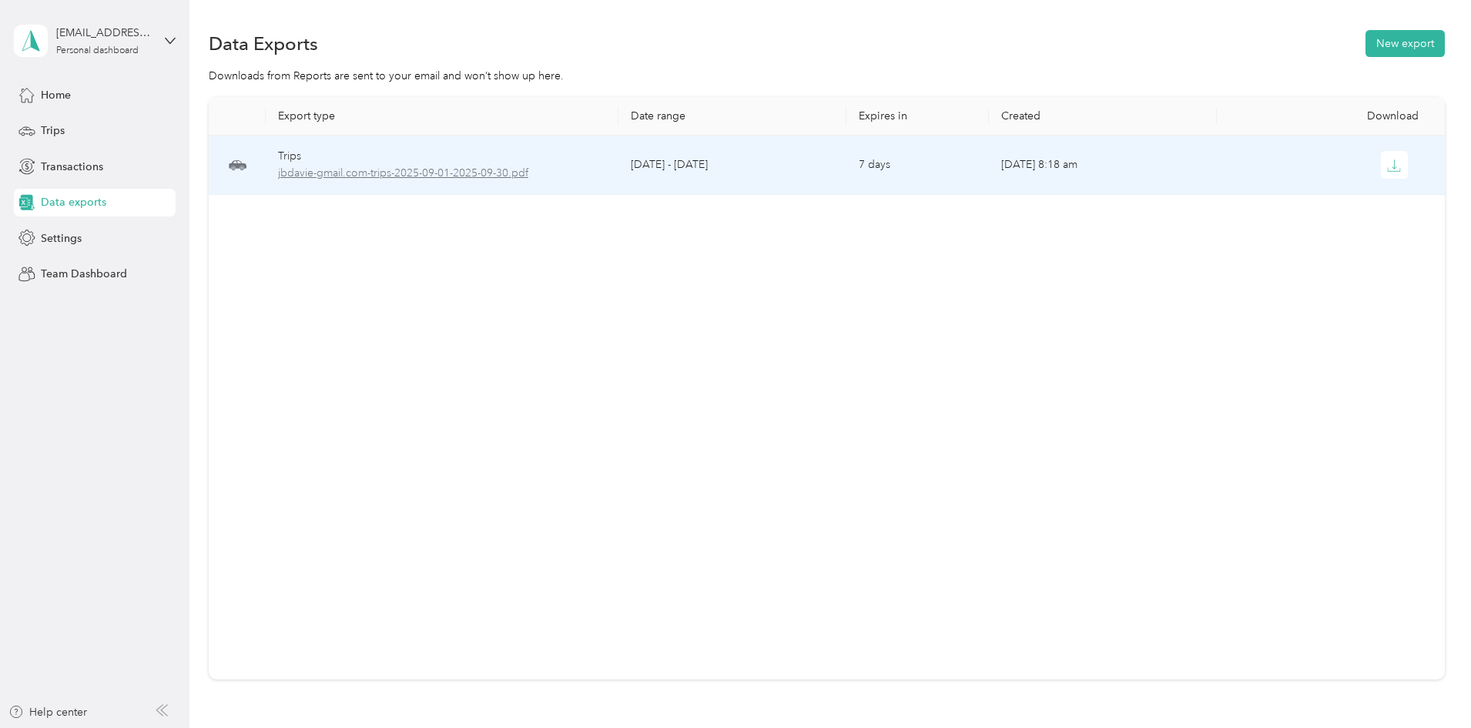
click at [574, 170] on span "jbdavie-gmail.com-trips-2025-09-01-2025-09-30.pdf" at bounding box center [442, 173] width 328 height 17
click at [1381, 154] on button "button" at bounding box center [1395, 165] width 28 height 28
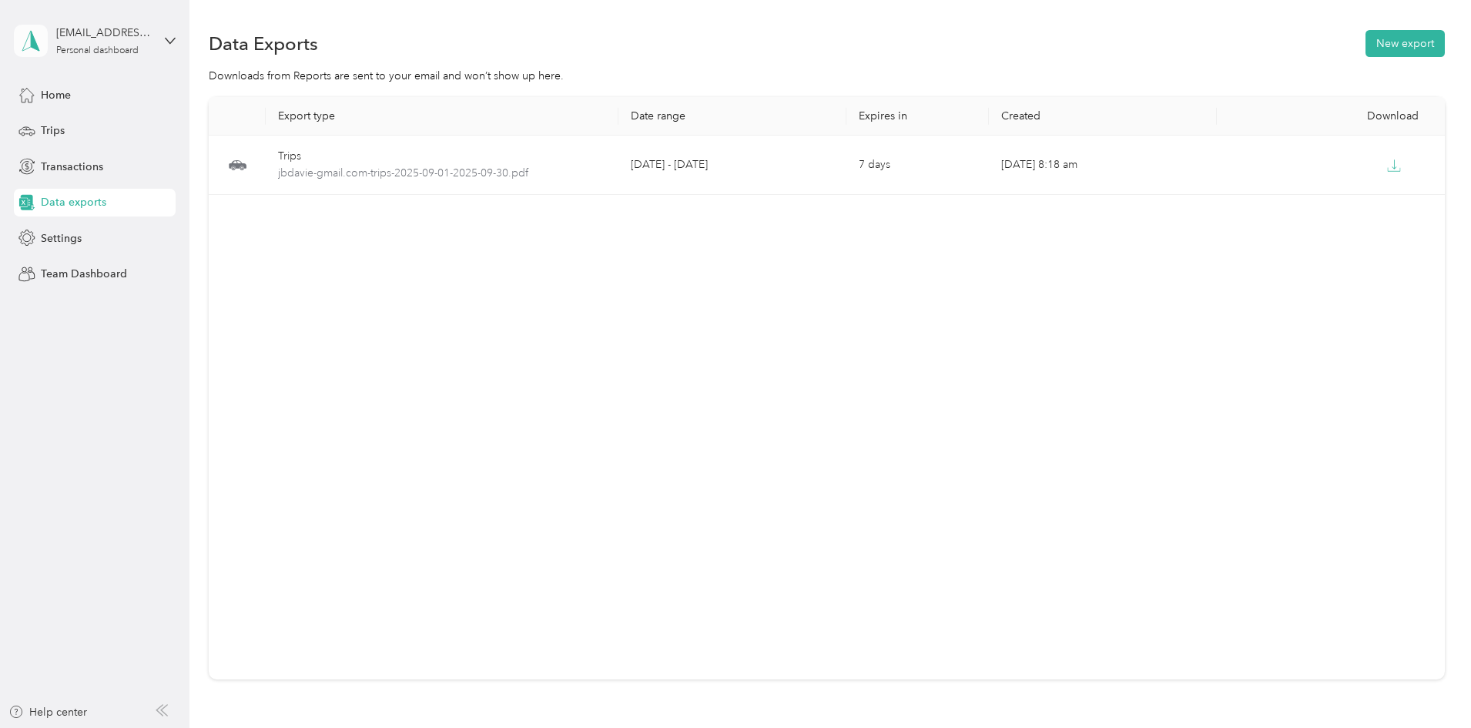
click at [39, 42] on icon at bounding box center [30, 41] width 23 height 22
click at [130, 123] on div "Log out" at bounding box center [176, 126] width 303 height 27
